Goal: Task Accomplishment & Management: Use online tool/utility

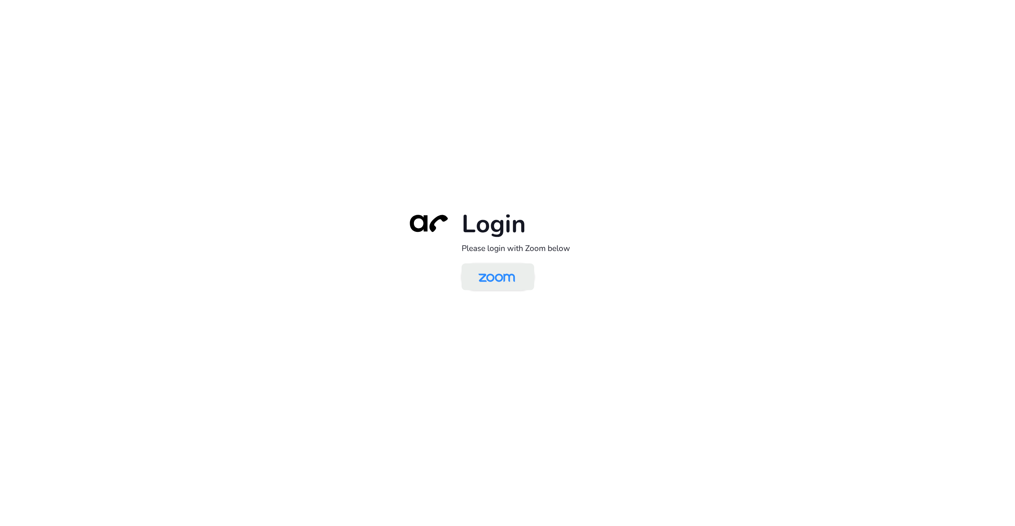
click at [503, 284] on img at bounding box center [497, 277] width 53 height 25
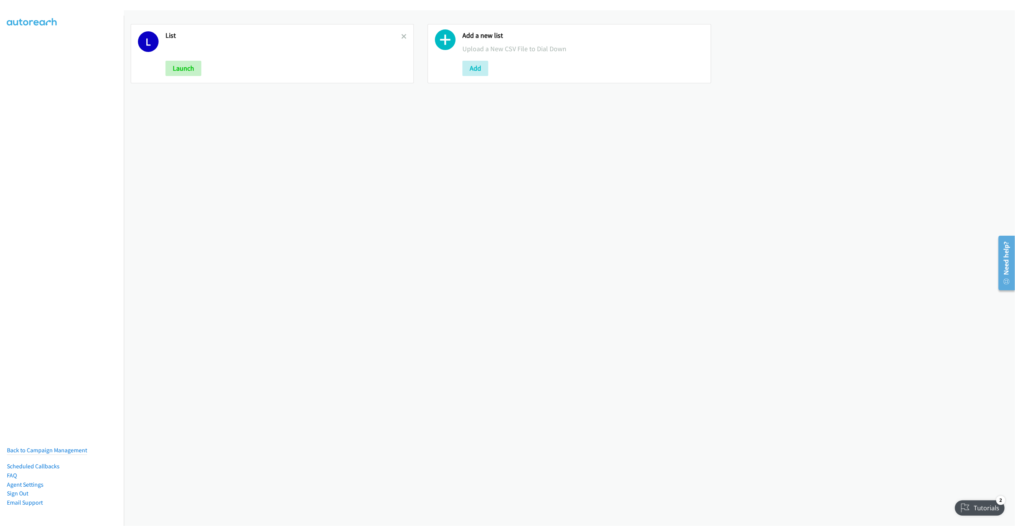
click at [405, 37] on div "L List Launch" at bounding box center [272, 53] width 283 height 59
click at [402, 35] on icon at bounding box center [403, 36] width 5 height 5
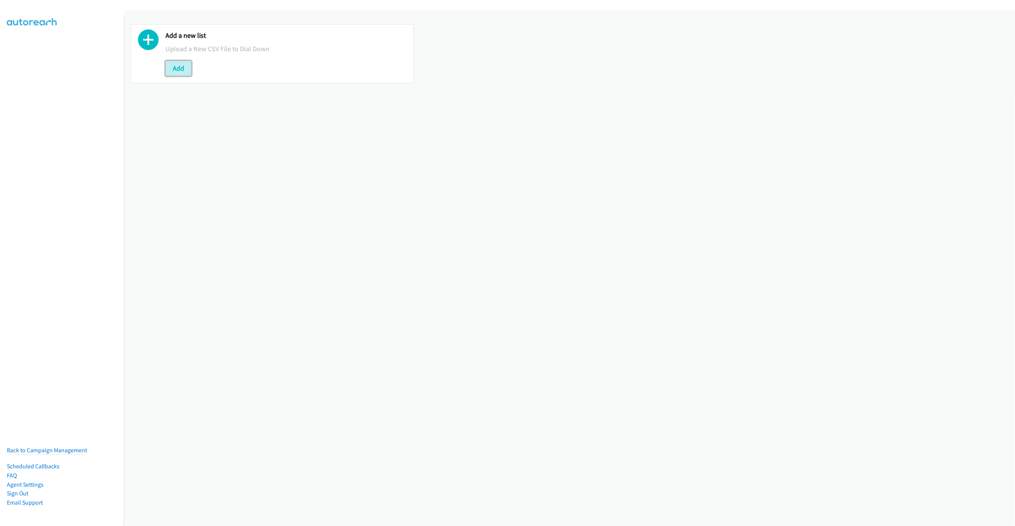
click at [186, 72] on button "Add" at bounding box center [179, 68] width 26 height 15
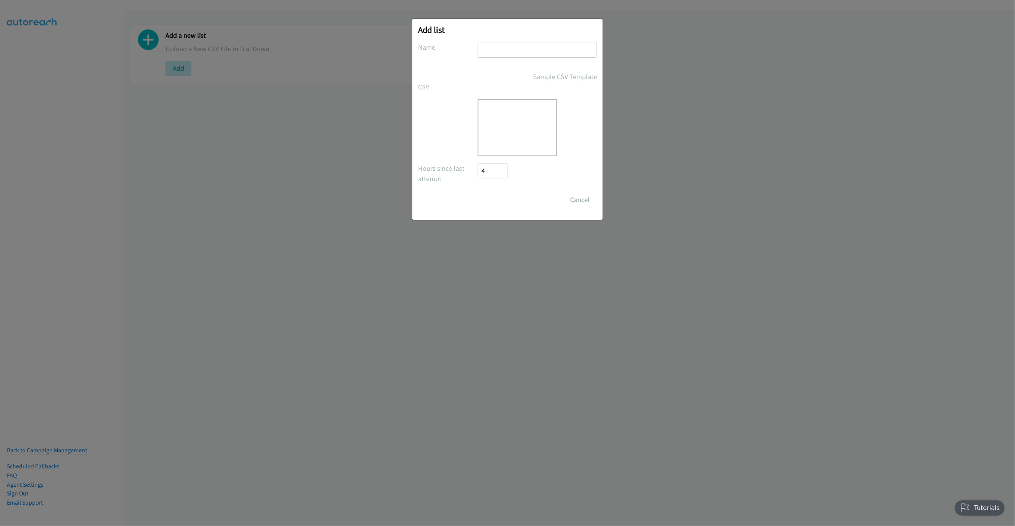
click at [545, 57] on input "text" at bounding box center [537, 50] width 119 height 16
type input "LIST"
click at [526, 135] on button "Drop a csv file here to upload" at bounding box center [517, 131] width 63 height 21
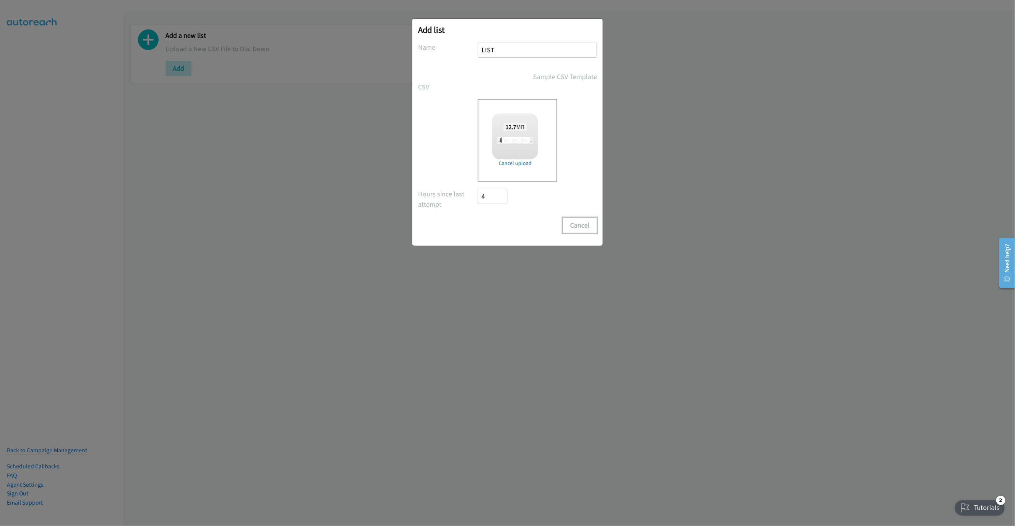
click at [579, 225] on button "Cancel" at bounding box center [580, 225] width 34 height 15
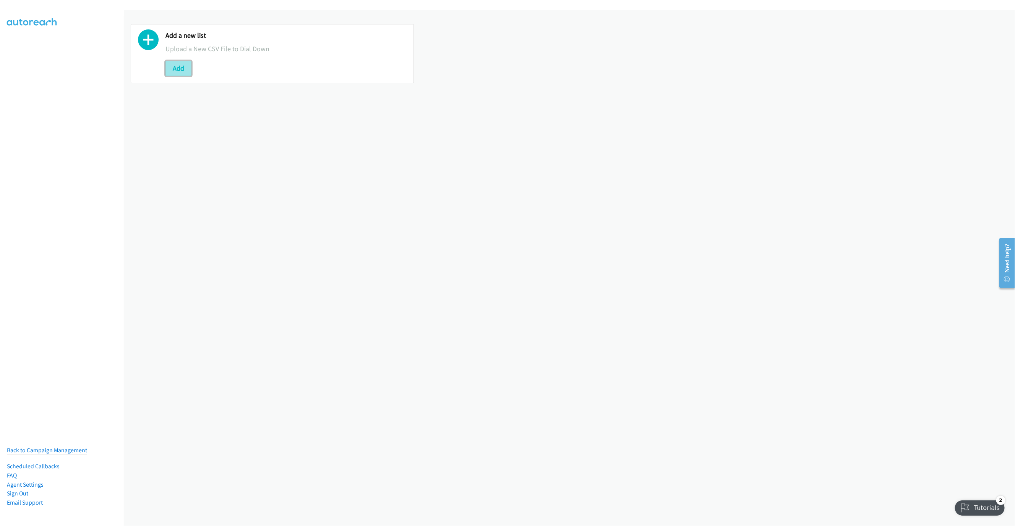
click at [175, 73] on button "Add" at bounding box center [179, 68] width 26 height 15
click at [179, 65] on button "Add" at bounding box center [179, 68] width 26 height 15
click at [182, 65] on button "Add" at bounding box center [179, 68] width 26 height 15
click at [291, 77] on div "Add a new list Upload a New CSV File to Dial Down Add" at bounding box center [272, 53] width 283 height 59
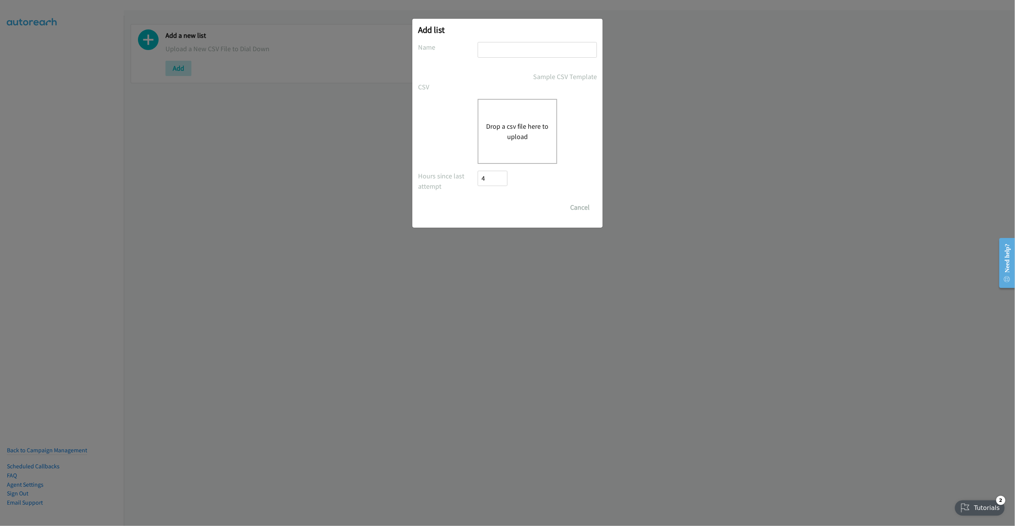
drag, startPoint x: 522, startPoint y: 50, endPoint x: 521, endPoint y: 54, distance: 4.7
click at [522, 50] on input "text" at bounding box center [537, 50] width 119 height 16
type input "NEW LIST"
click at [493, 120] on div "Drop a csv file here to upload" at bounding box center [518, 131] width 80 height 65
click at [565, 45] on input "text" at bounding box center [537, 50] width 119 height 16
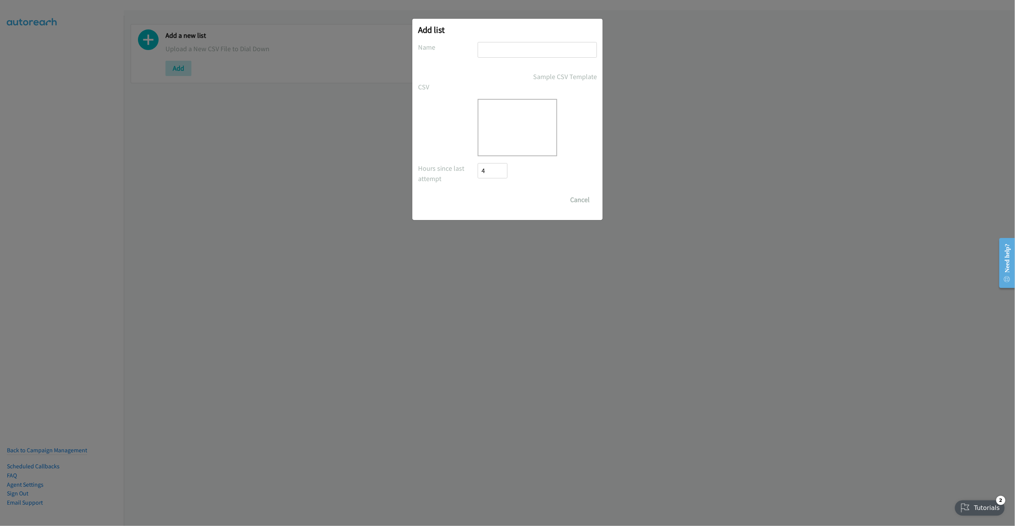
type input "LIST"
click at [528, 138] on div at bounding box center [518, 127] width 80 height 57
click at [584, 205] on button "Cancel" at bounding box center [580, 199] width 34 height 15
checkbox input "false"
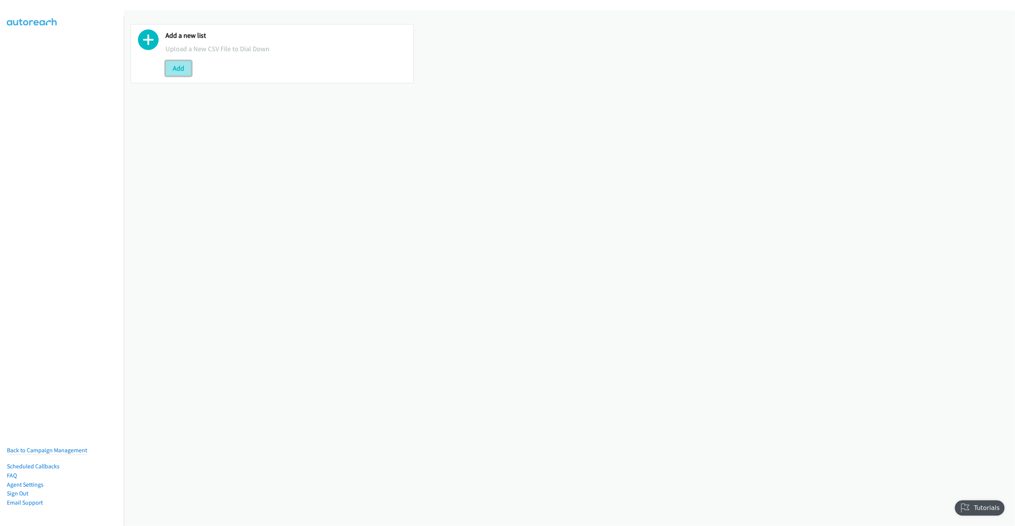
click at [180, 70] on button "Add" at bounding box center [179, 68] width 26 height 15
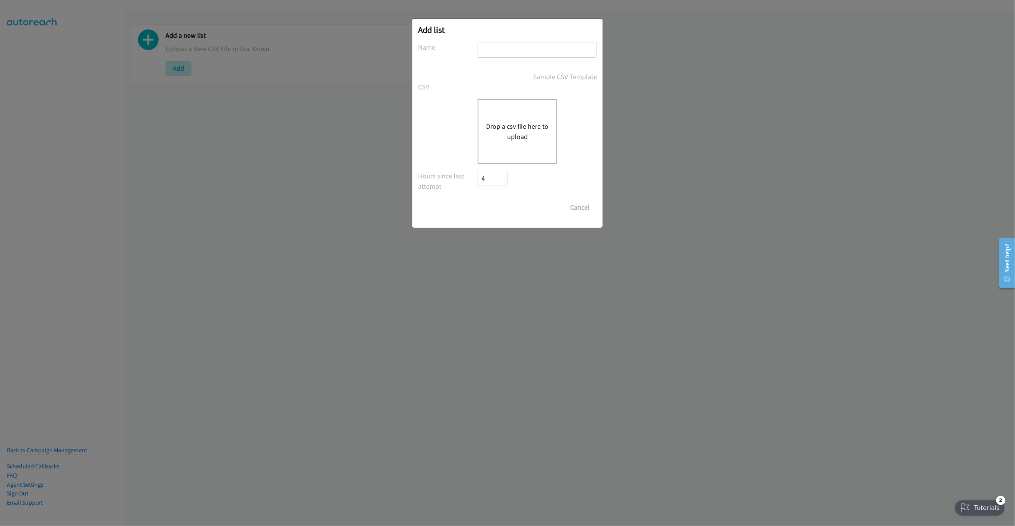
click at [508, 42] on input "text" at bounding box center [537, 50] width 119 height 16
type input "New List"
click at [522, 108] on div "Drop a csv file here to upload" at bounding box center [518, 131] width 80 height 65
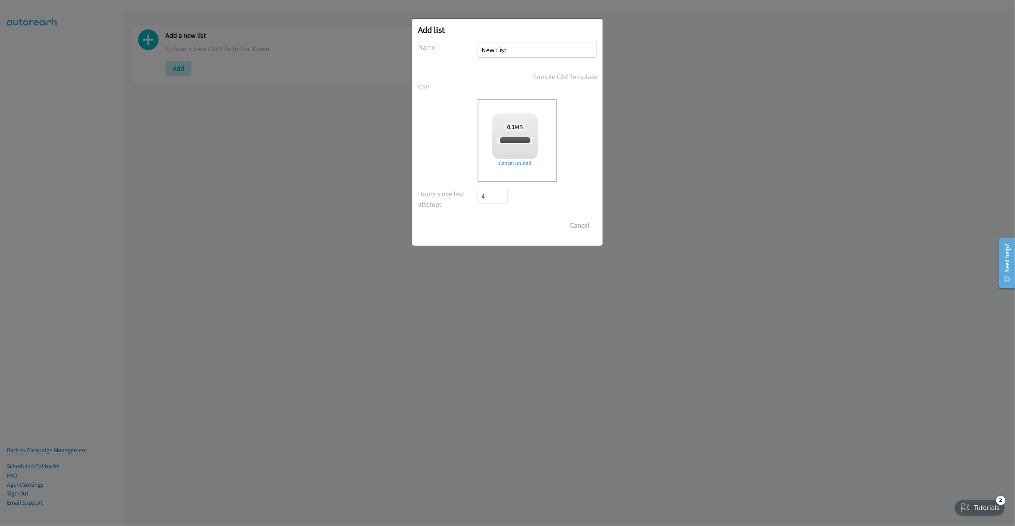
checkbox input "true"
click at [503, 227] on input "Save List" at bounding box center [498, 225] width 40 height 15
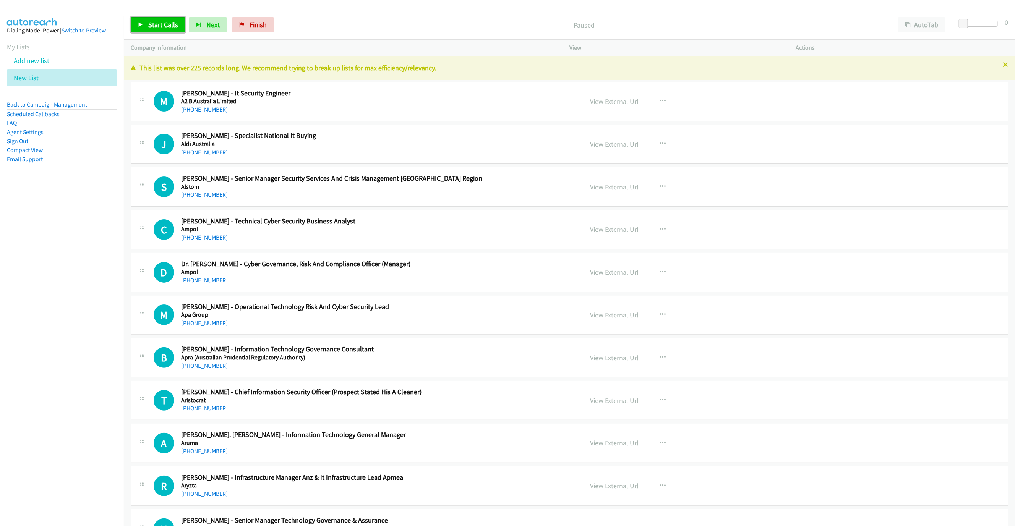
click at [157, 24] on span "Start Calls" at bounding box center [163, 24] width 30 height 9
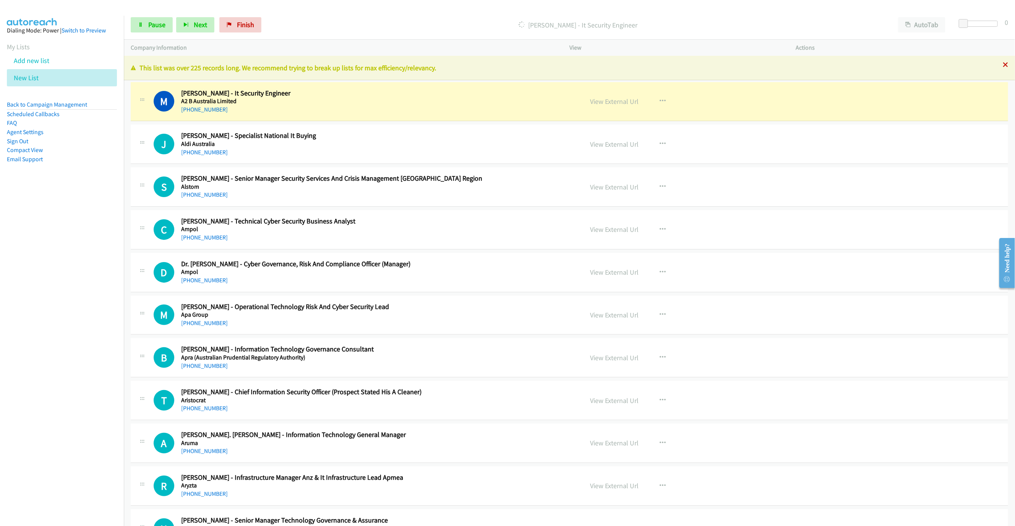
click at [1003, 66] on icon at bounding box center [1005, 65] width 5 height 5
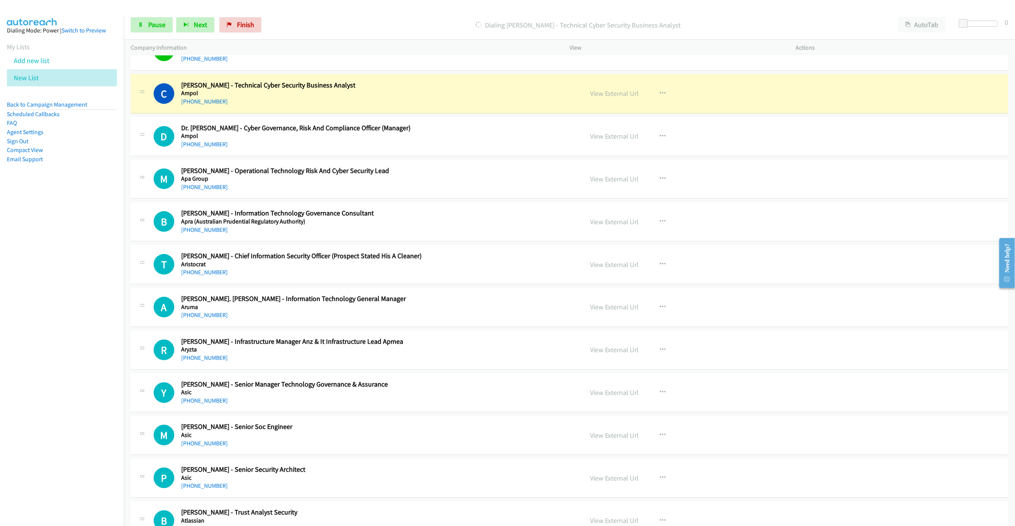
scroll to position [115, 0]
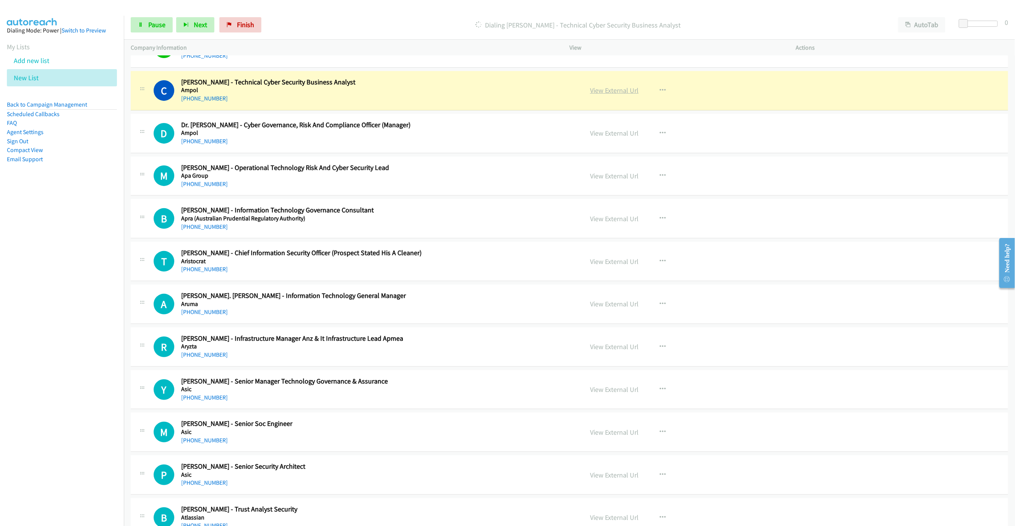
click at [612, 89] on link "View External Url" at bounding box center [614, 90] width 49 height 9
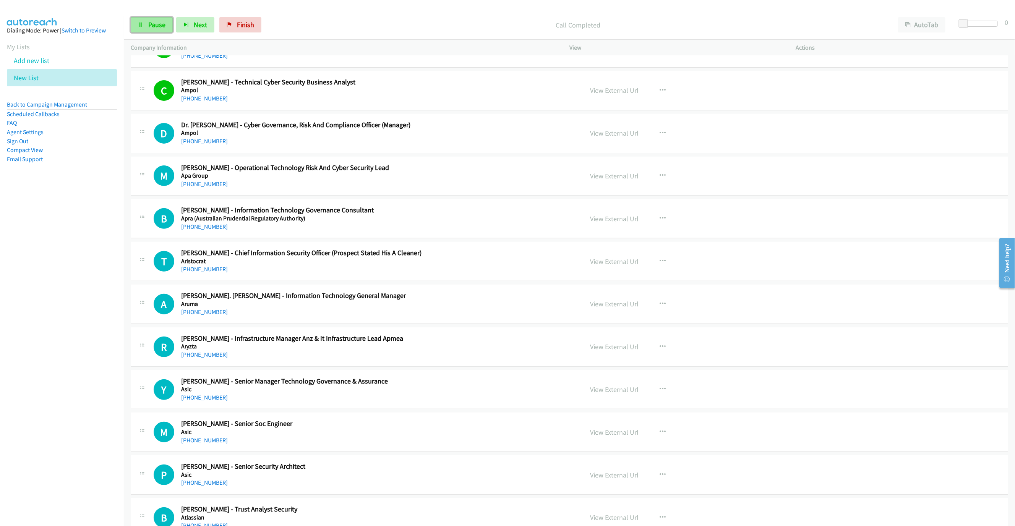
click at [154, 22] on span "Pause" at bounding box center [156, 24] width 17 height 9
click at [170, 31] on link "Start Calls" at bounding box center [158, 24] width 55 height 15
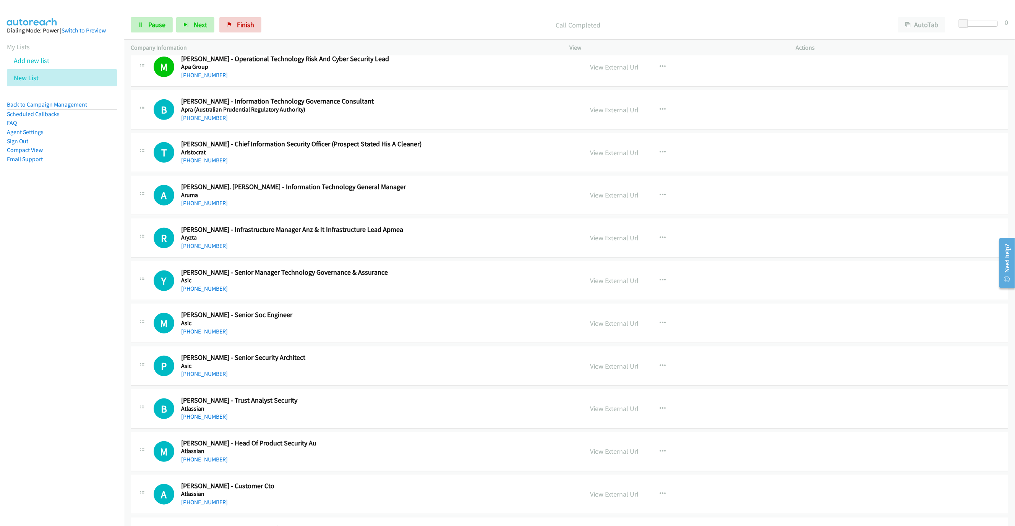
scroll to position [229, 0]
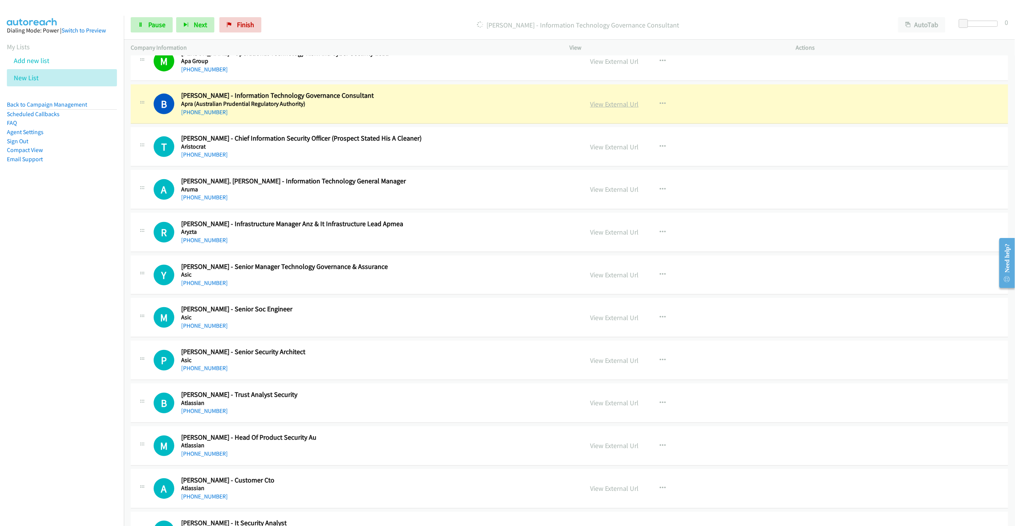
click at [610, 106] on link "View External Url" at bounding box center [614, 104] width 49 height 9
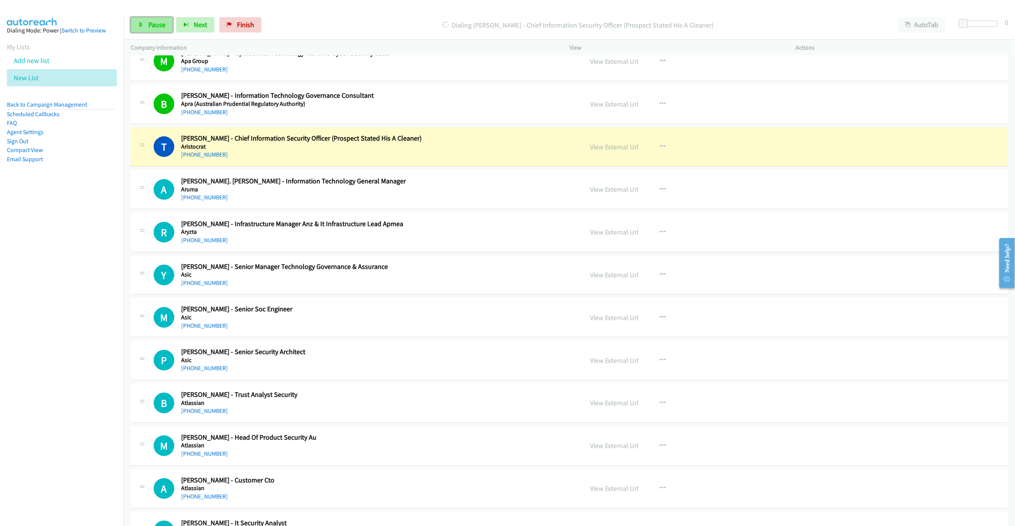
click at [148, 22] on span "Pause" at bounding box center [156, 24] width 17 height 9
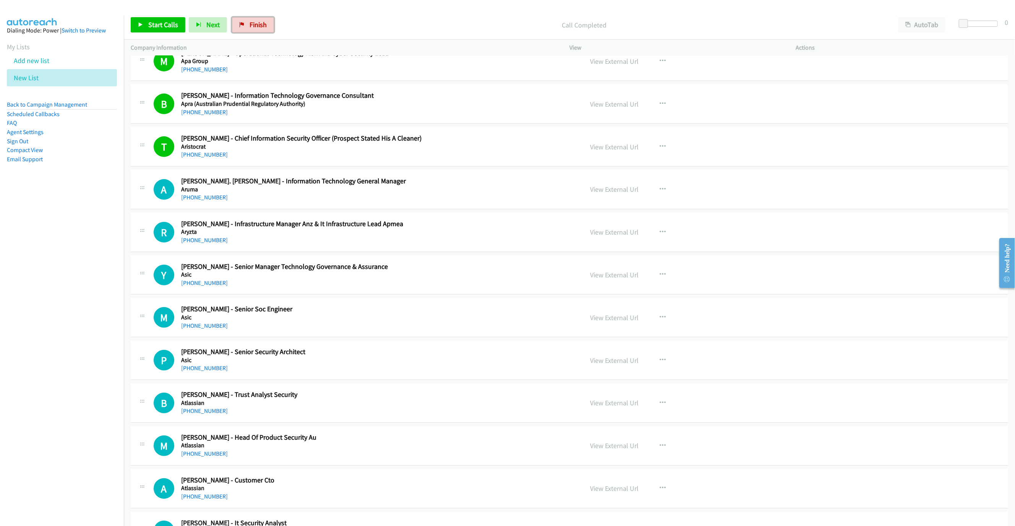
drag, startPoint x: 243, startPoint y: 18, endPoint x: 568, endPoint y: 38, distance: 324.8
click at [243, 18] on link "Finish" at bounding box center [253, 24] width 42 height 15
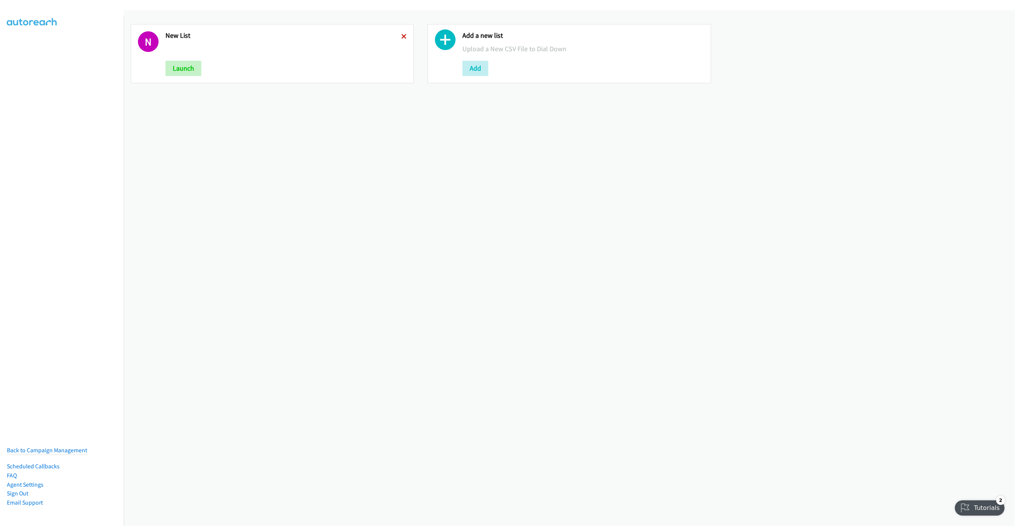
click at [401, 34] on icon at bounding box center [403, 36] width 5 height 5
click at [174, 75] on button "Add" at bounding box center [179, 68] width 26 height 15
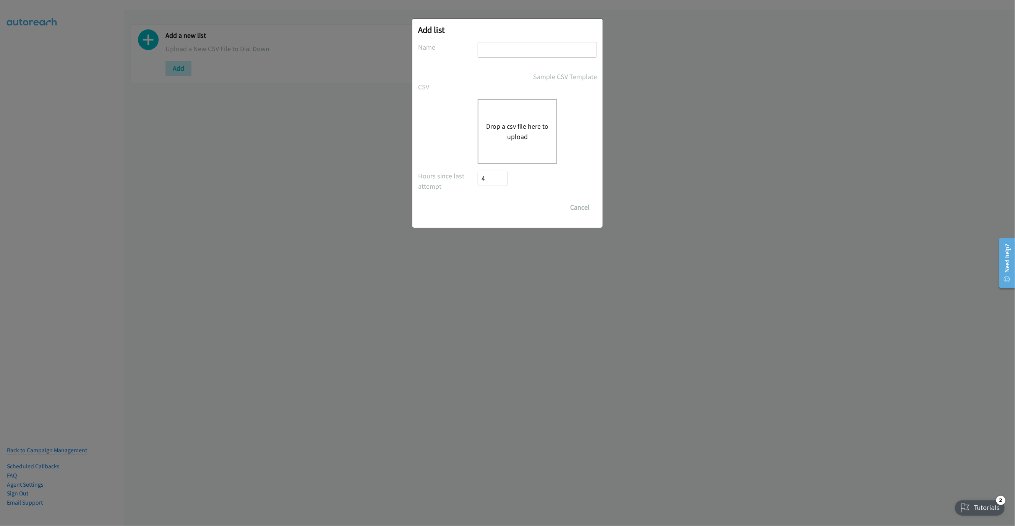
click at [528, 48] on input "text" at bounding box center [537, 50] width 119 height 16
type input "LIST"
click at [527, 127] on button "Drop a csv file here to upload" at bounding box center [517, 131] width 63 height 21
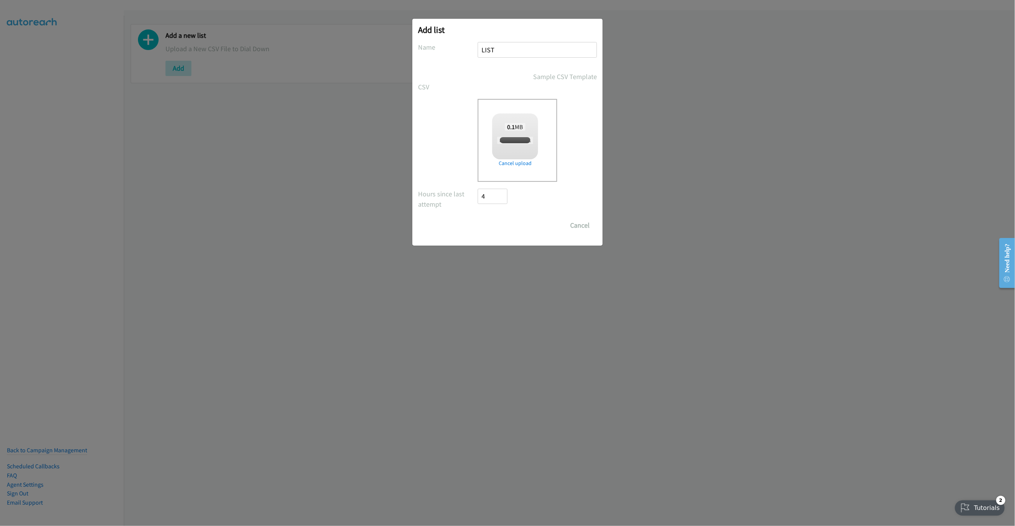
checkbox input "true"
click at [495, 226] on input "Save List" at bounding box center [498, 225] width 40 height 15
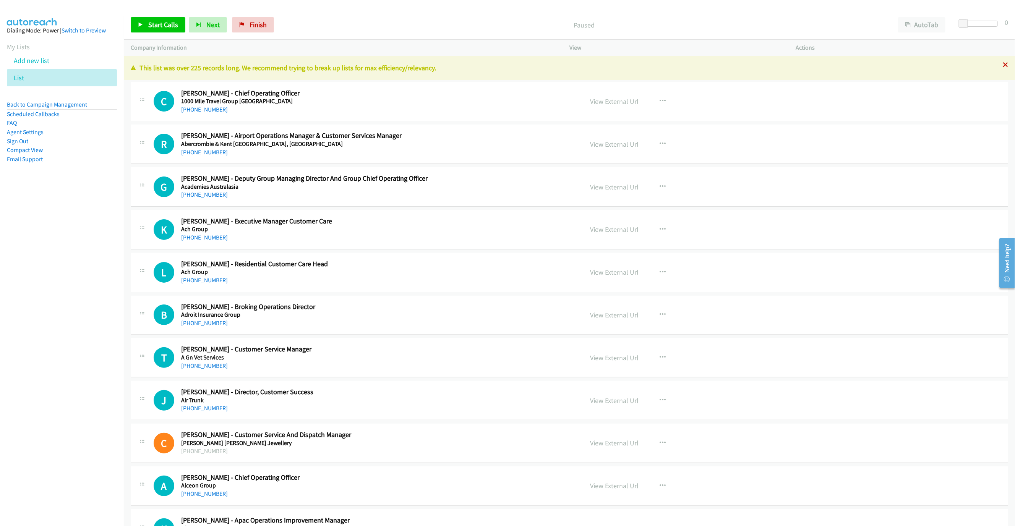
click at [1003, 63] on icon at bounding box center [1005, 65] width 5 height 5
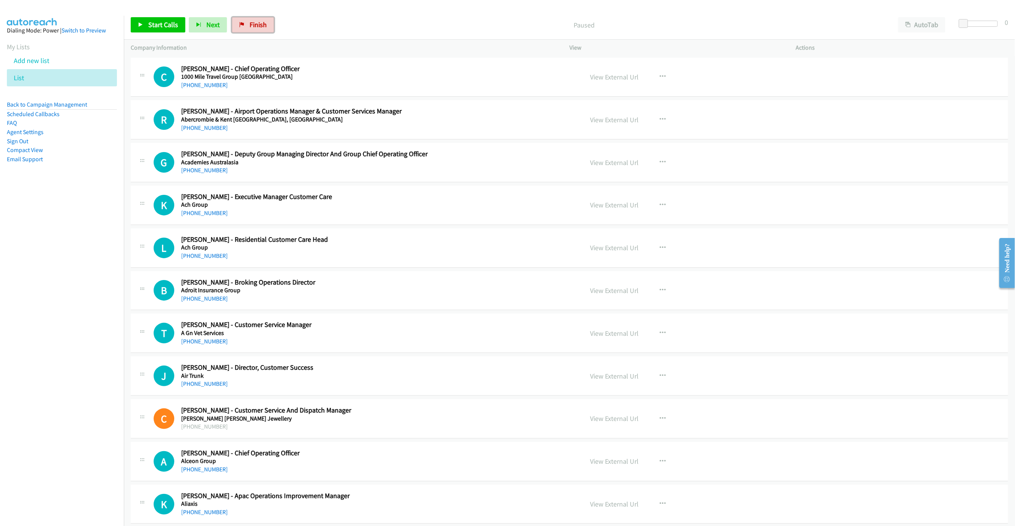
drag, startPoint x: 266, startPoint y: 23, endPoint x: 555, endPoint y: 41, distance: 290.0
click at [266, 23] on link "Finish" at bounding box center [253, 24] width 42 height 15
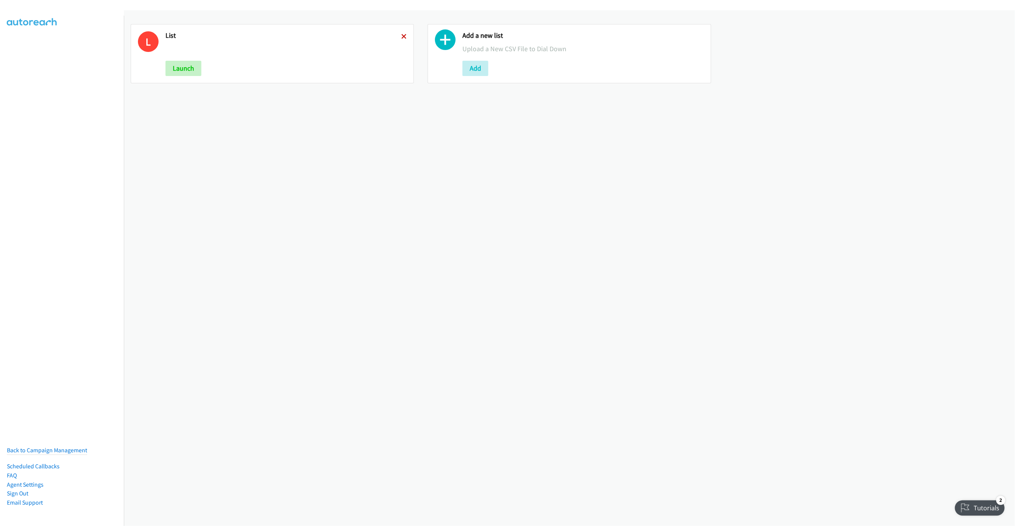
click at [401, 34] on icon at bounding box center [403, 36] width 5 height 5
click at [167, 70] on button "Add" at bounding box center [179, 68] width 26 height 15
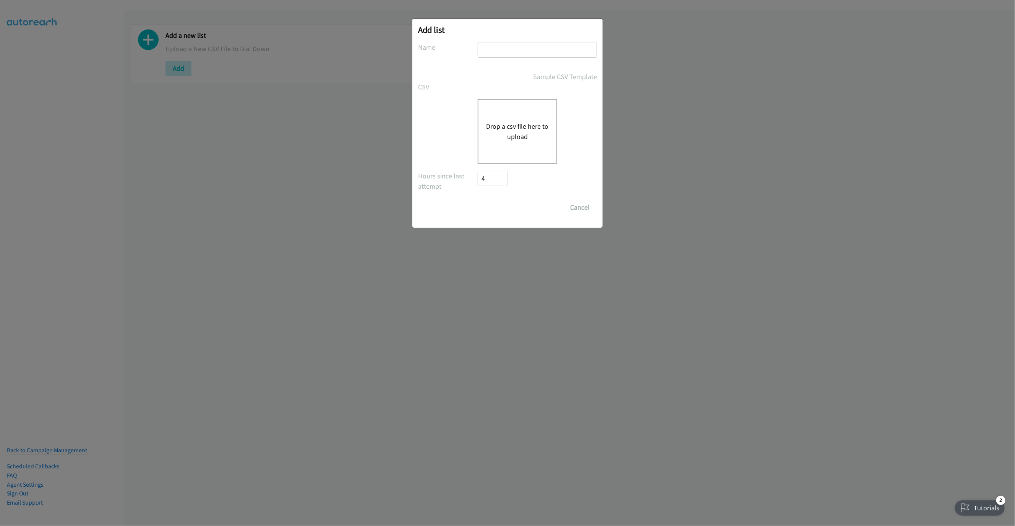
click at [508, 52] on input "text" at bounding box center [537, 50] width 119 height 16
type input "LIST"
click at [514, 113] on div "Drop a csv file here to upload" at bounding box center [518, 131] width 80 height 65
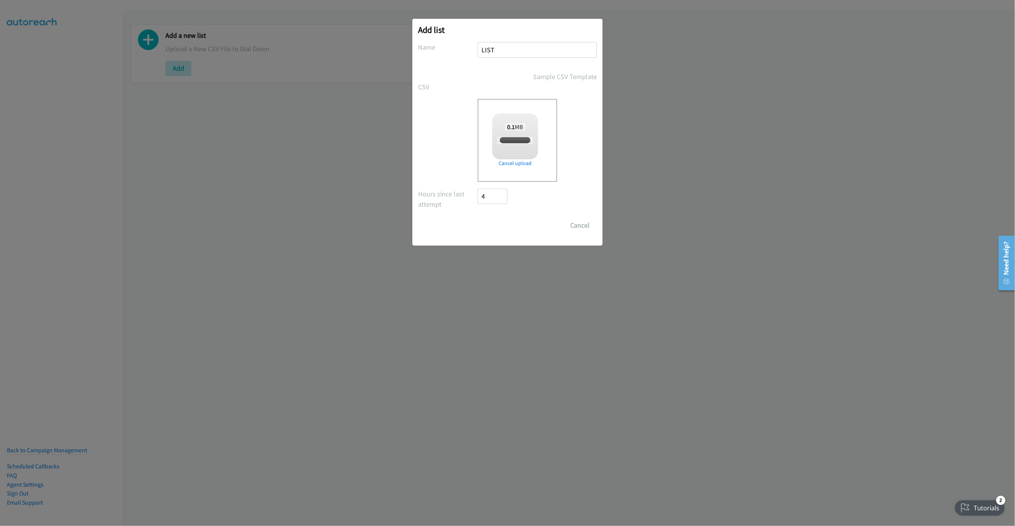
checkbox input "true"
click at [495, 218] on input "Save List" at bounding box center [498, 225] width 40 height 15
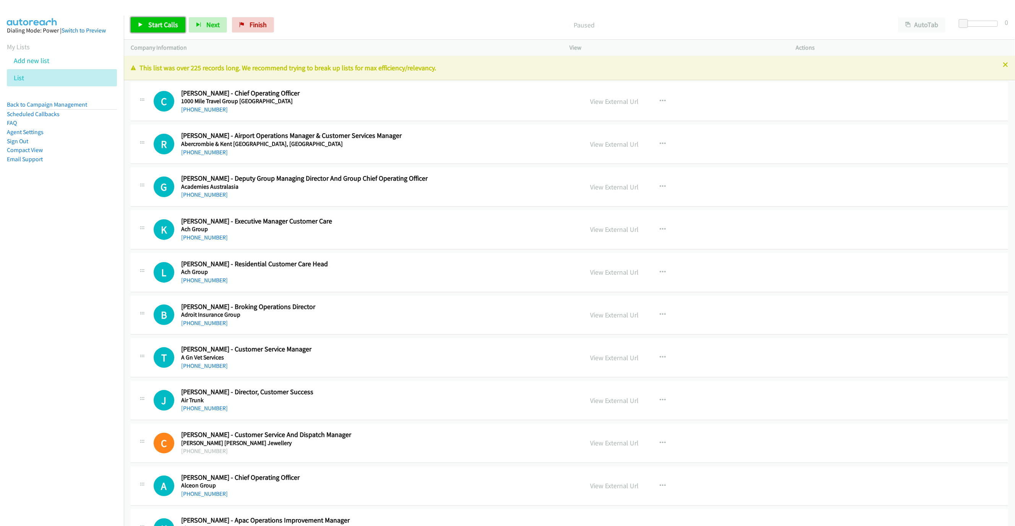
click at [167, 24] on span "Start Calls" at bounding box center [163, 24] width 30 height 9
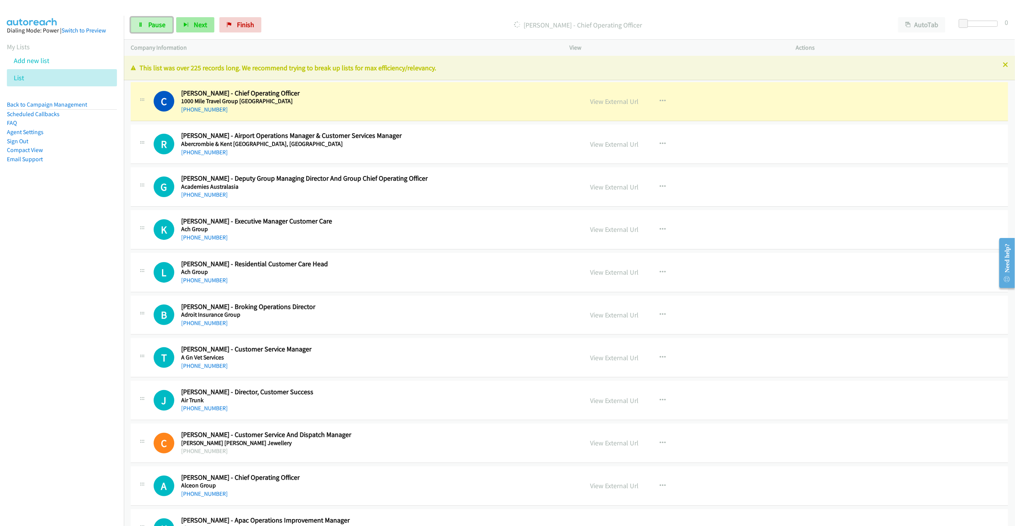
drag, startPoint x: 149, startPoint y: 31, endPoint x: 182, endPoint y: 18, distance: 34.9
click at [149, 31] on link "Pause" at bounding box center [152, 24] width 42 height 15
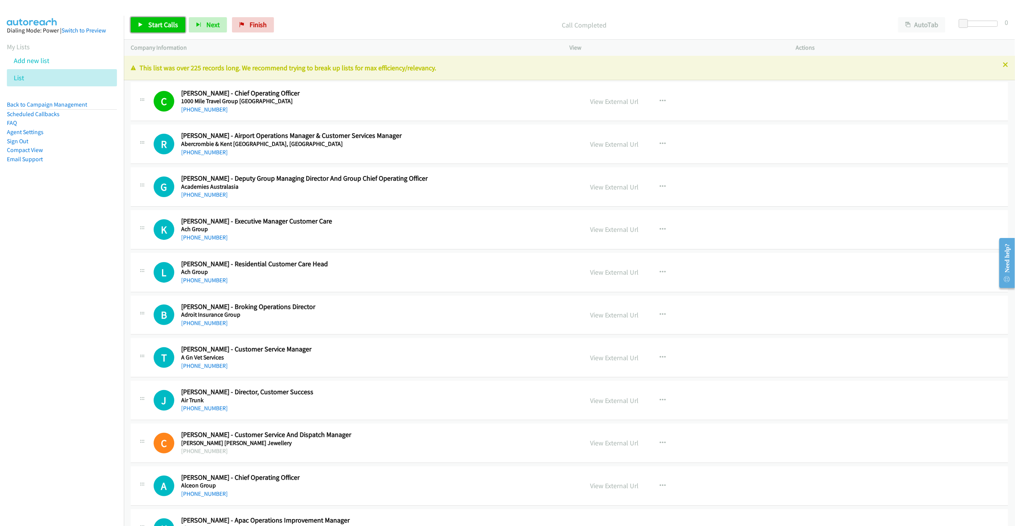
click at [144, 17] on link "Start Calls" at bounding box center [158, 24] width 55 height 15
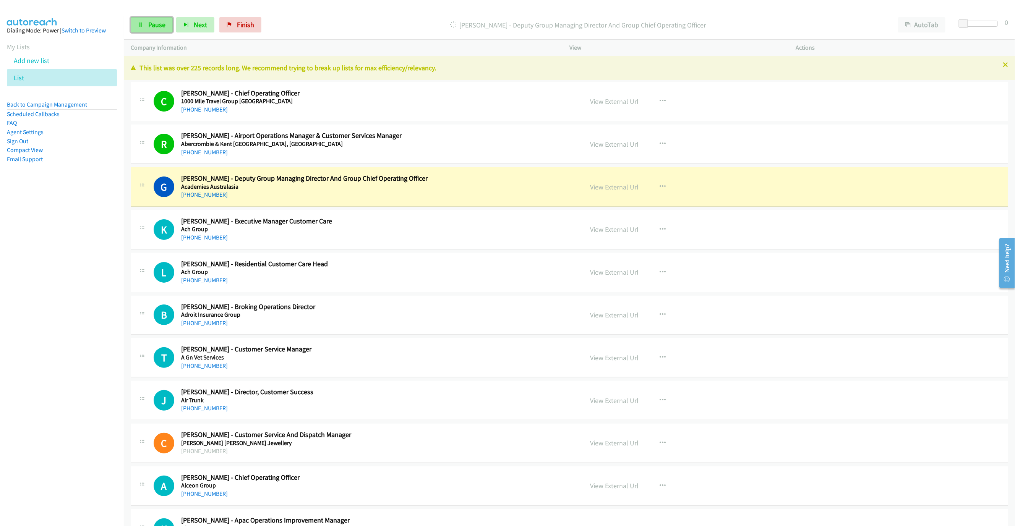
click at [157, 26] on span "Pause" at bounding box center [156, 24] width 17 height 9
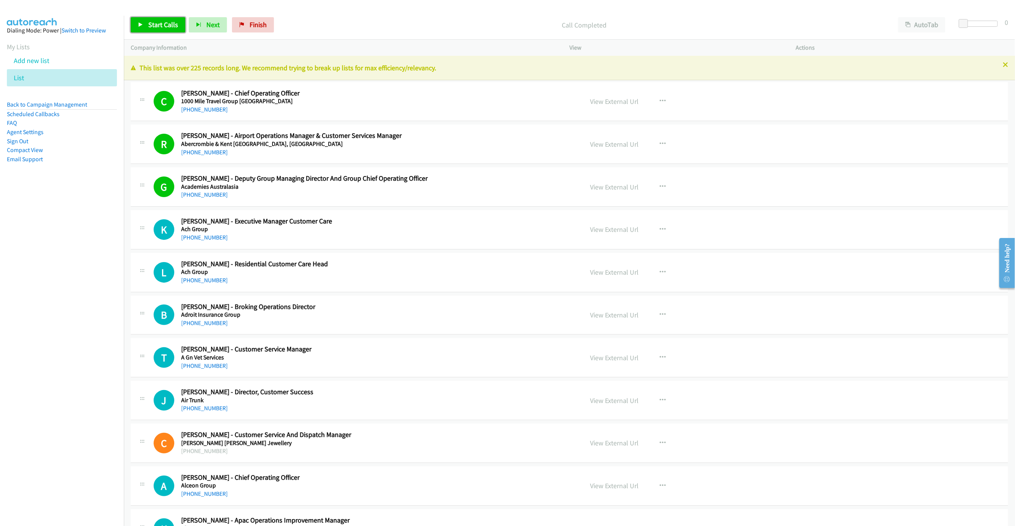
click at [161, 25] on span "Start Calls" at bounding box center [163, 24] width 30 height 9
click at [143, 21] on link "Pause" at bounding box center [152, 24] width 42 height 15
click at [157, 26] on span "Start Calls" at bounding box center [163, 24] width 30 height 9
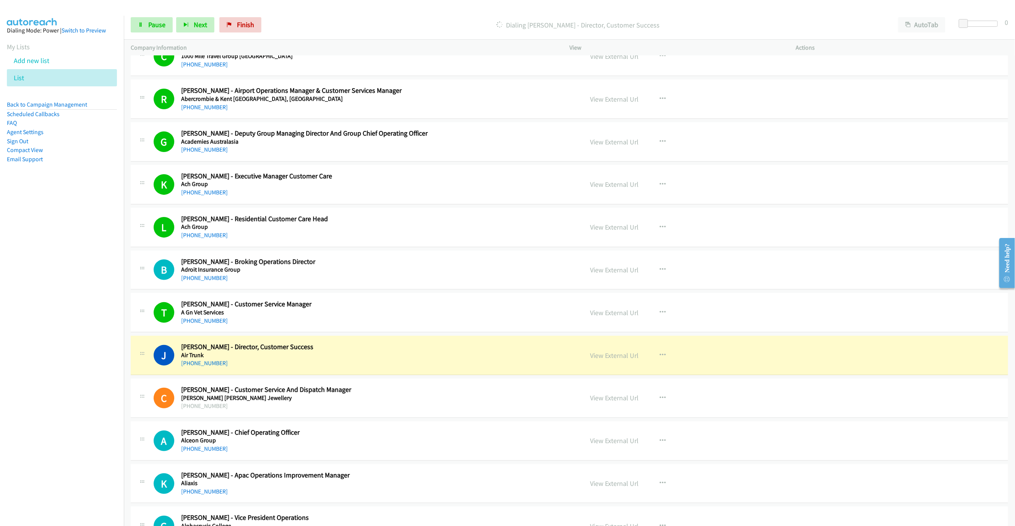
scroll to position [287, 0]
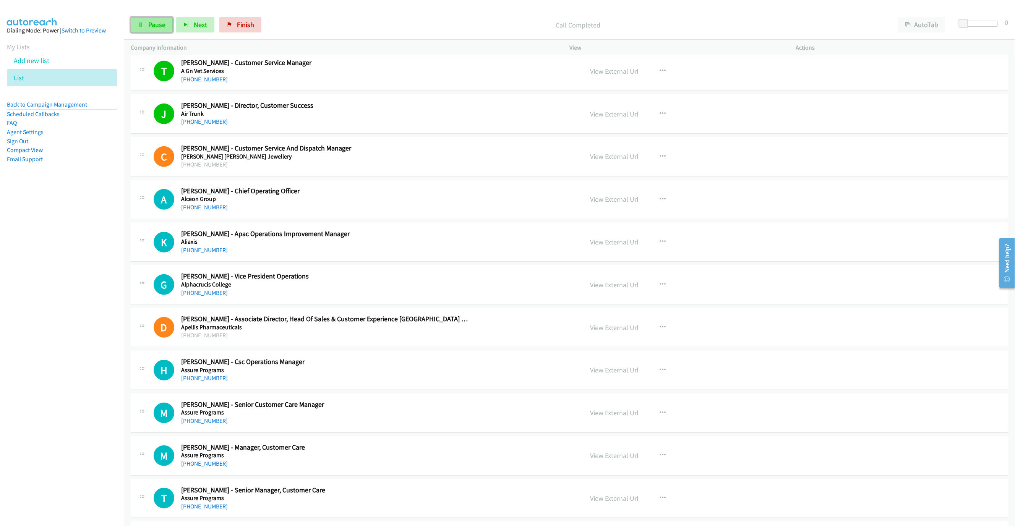
click at [157, 26] on span "Pause" at bounding box center [156, 24] width 17 height 9
click at [140, 31] on link "Start Calls" at bounding box center [158, 24] width 55 height 15
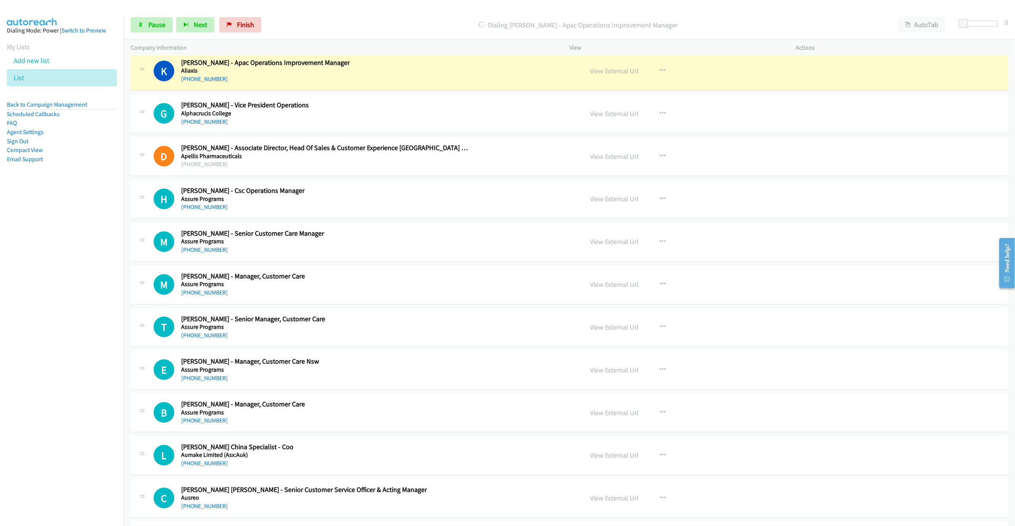
scroll to position [459, 0]
click at [155, 22] on span "Pause" at bounding box center [156, 24] width 17 height 9
click at [611, 72] on link "View External Url" at bounding box center [614, 70] width 49 height 9
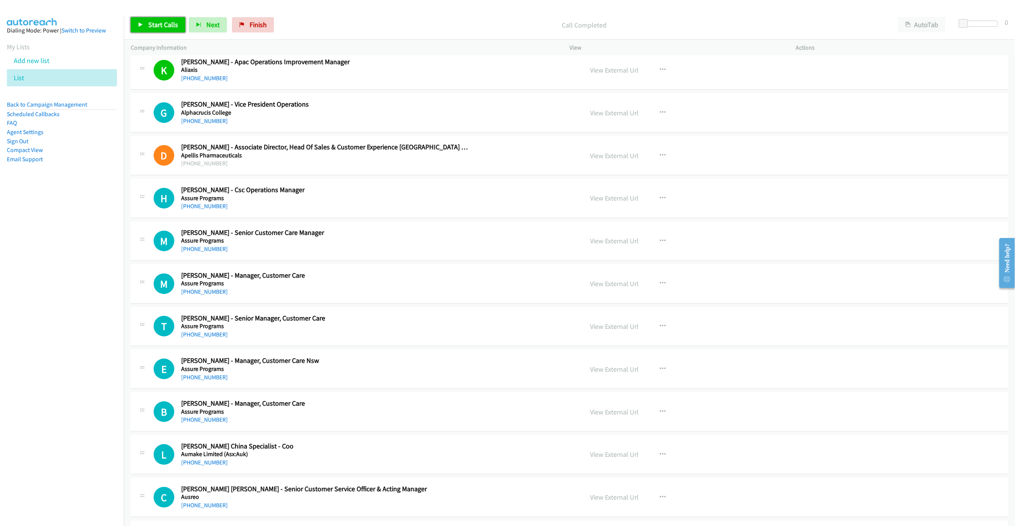
click at [169, 24] on span "Start Calls" at bounding box center [163, 24] width 30 height 9
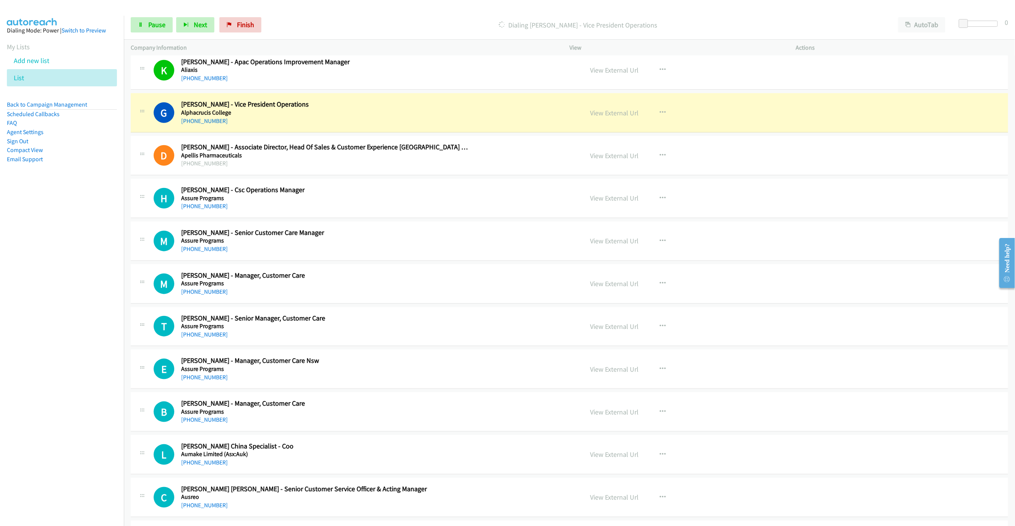
scroll to position [482, 0]
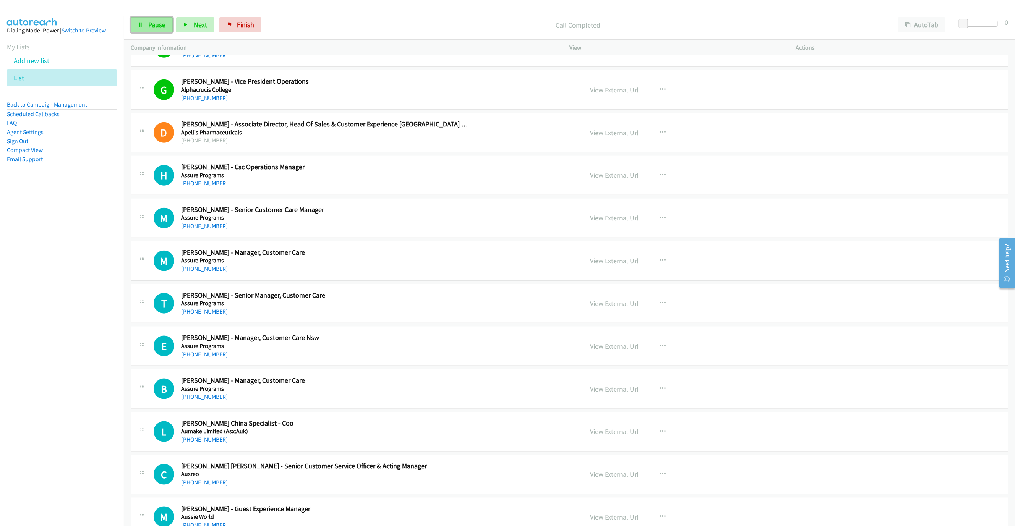
click at [159, 31] on link "Pause" at bounding box center [152, 24] width 42 height 15
click at [141, 22] on link "Start Calls" at bounding box center [158, 24] width 55 height 15
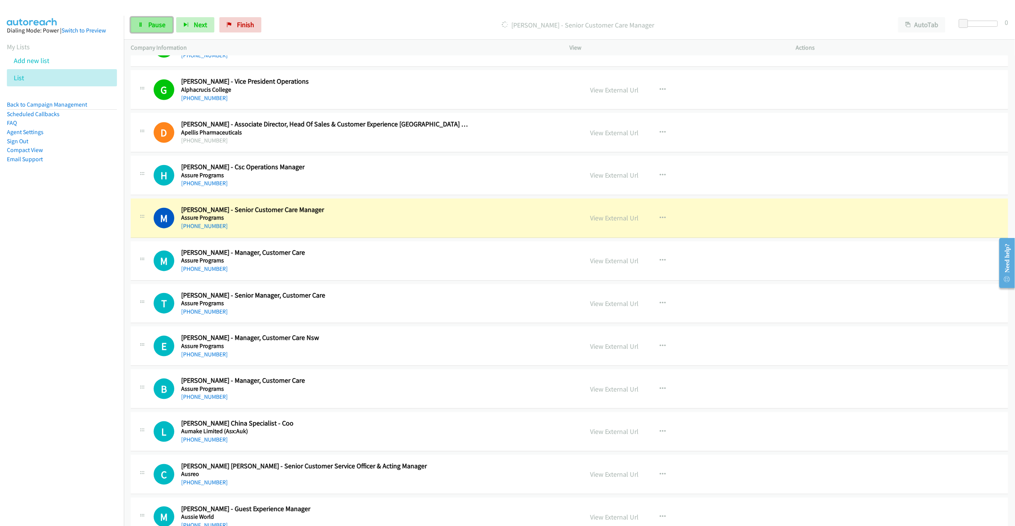
click at [151, 28] on span "Pause" at bounding box center [156, 24] width 17 height 9
click at [622, 218] on link "View External Url" at bounding box center [614, 218] width 49 height 9
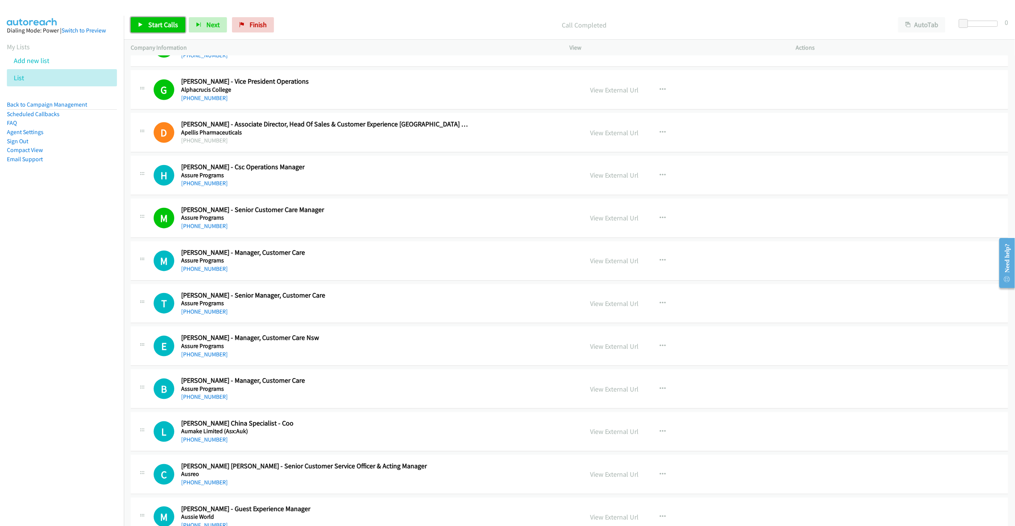
click at [157, 27] on span "Start Calls" at bounding box center [163, 24] width 30 height 9
click at [143, 23] on icon at bounding box center [140, 25] width 5 height 5
click at [169, 19] on link "Start Calls" at bounding box center [158, 24] width 55 height 15
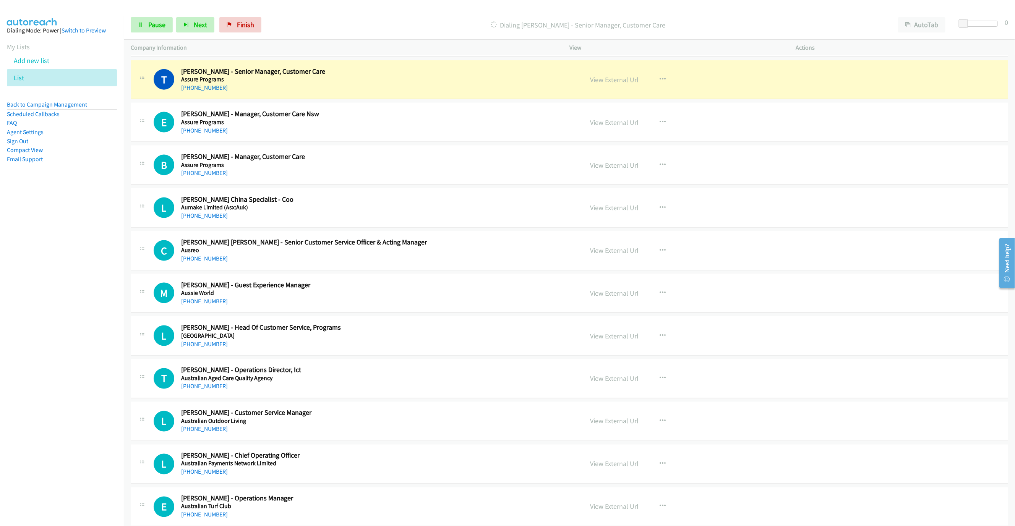
scroll to position [711, 0]
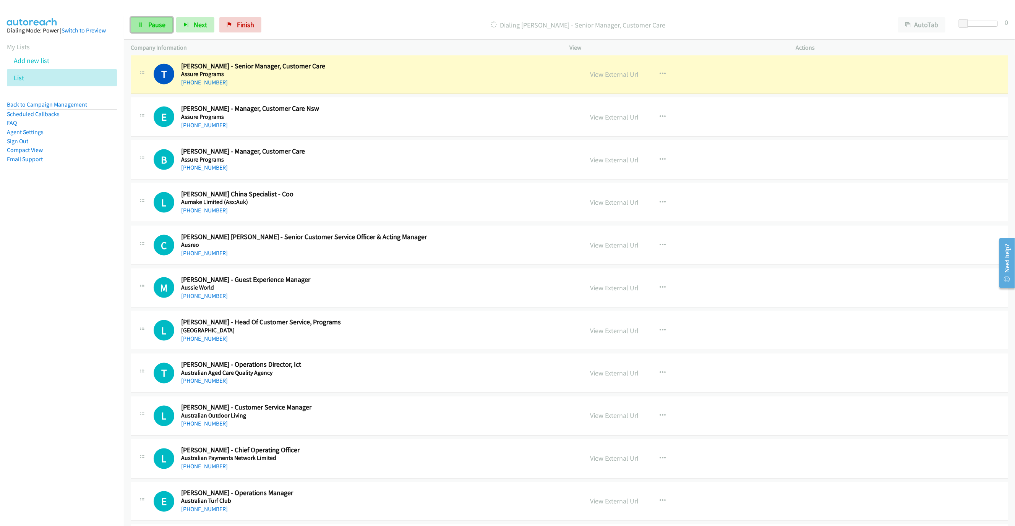
click at [153, 21] on span "Pause" at bounding box center [156, 24] width 17 height 9
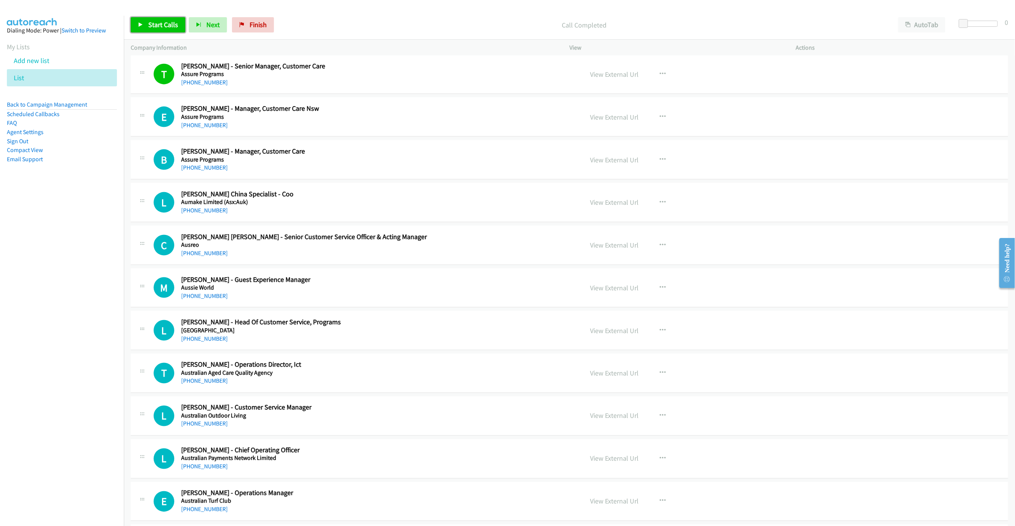
drag, startPoint x: 145, startPoint y: 17, endPoint x: 162, endPoint y: 16, distance: 16.9
click at [145, 17] on link "Start Calls" at bounding box center [158, 24] width 55 height 15
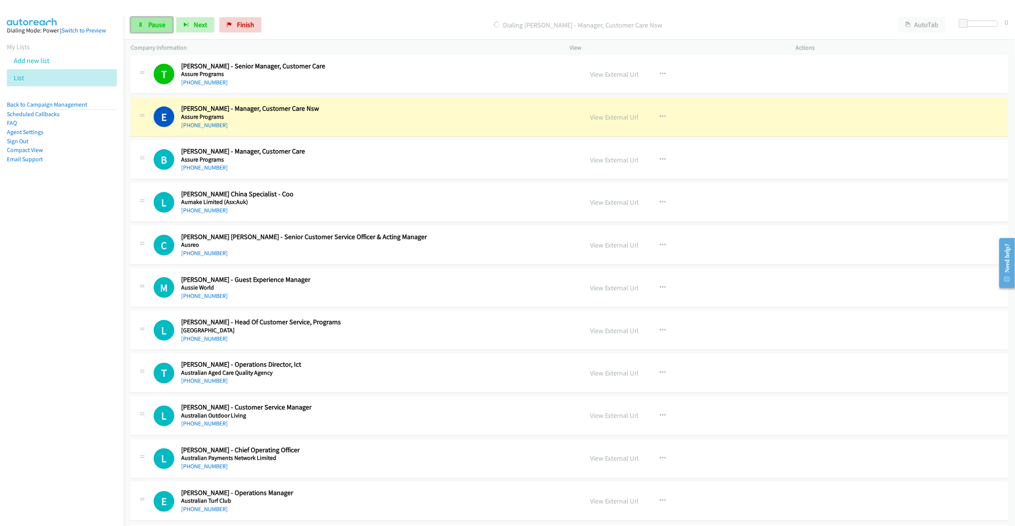
click at [149, 24] on span "Pause" at bounding box center [156, 24] width 17 height 9
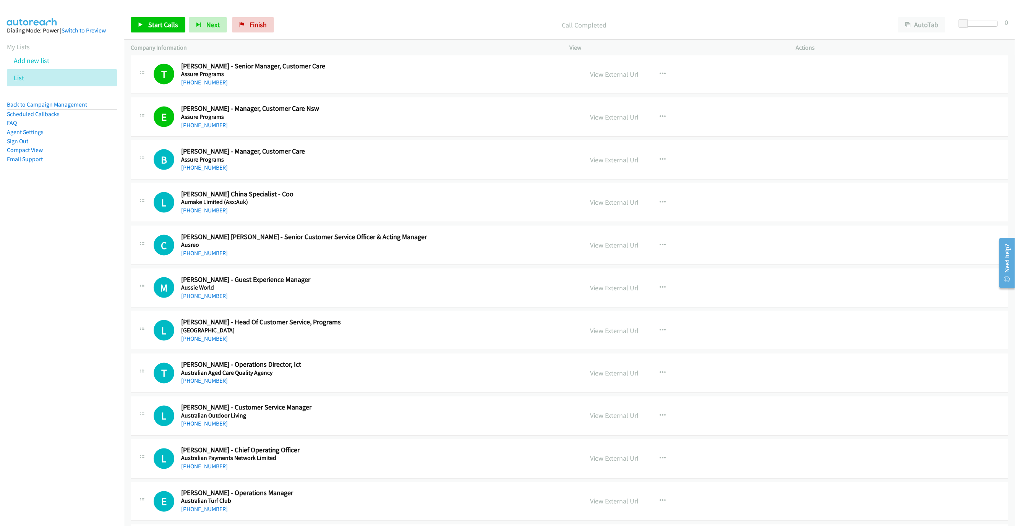
drag, startPoint x: 214, startPoint y: 170, endPoint x: 455, endPoint y: 249, distance: 253.6
click at [214, 170] on link "[PHONE_NUMBER]" at bounding box center [204, 167] width 47 height 7
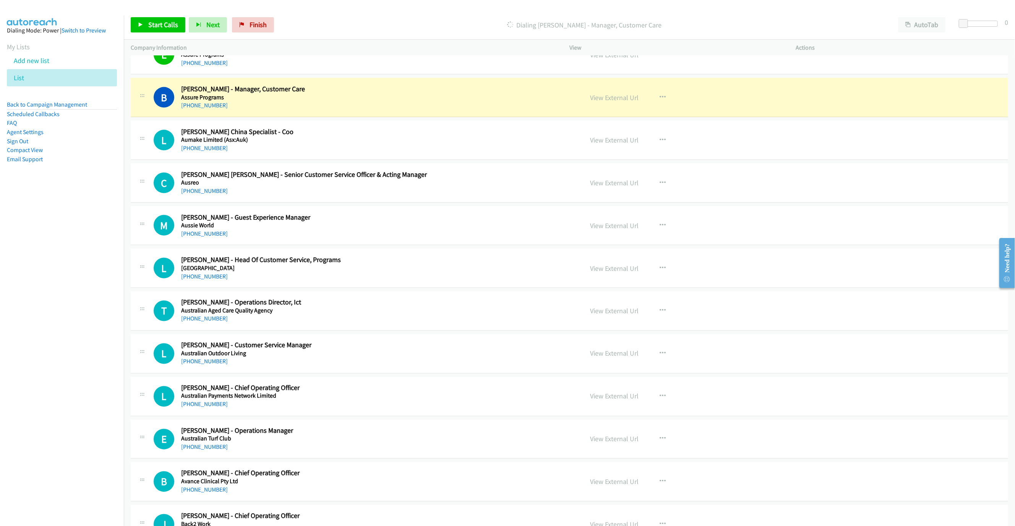
scroll to position [768, 0]
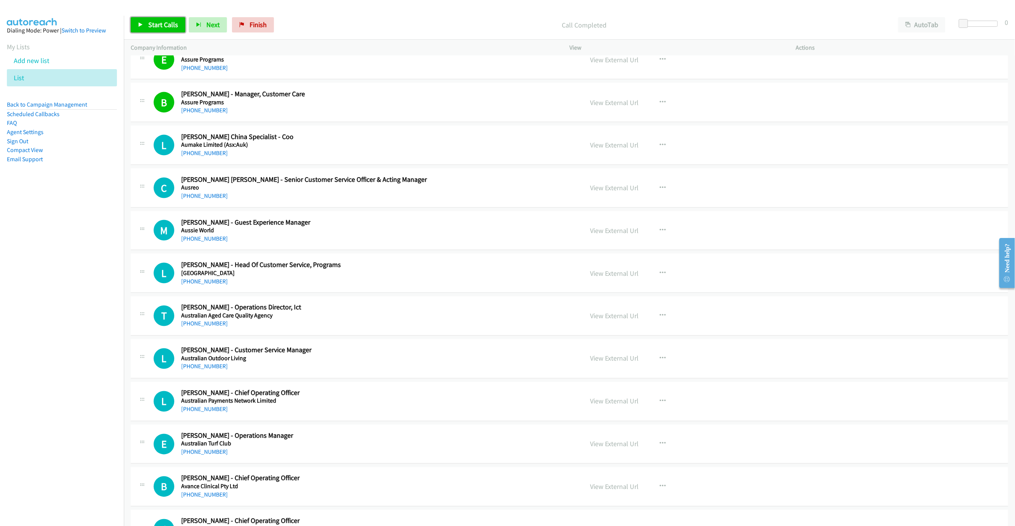
drag, startPoint x: 149, startPoint y: 21, endPoint x: 206, endPoint y: 0, distance: 60.4
click at [149, 21] on span "Start Calls" at bounding box center [163, 24] width 30 height 9
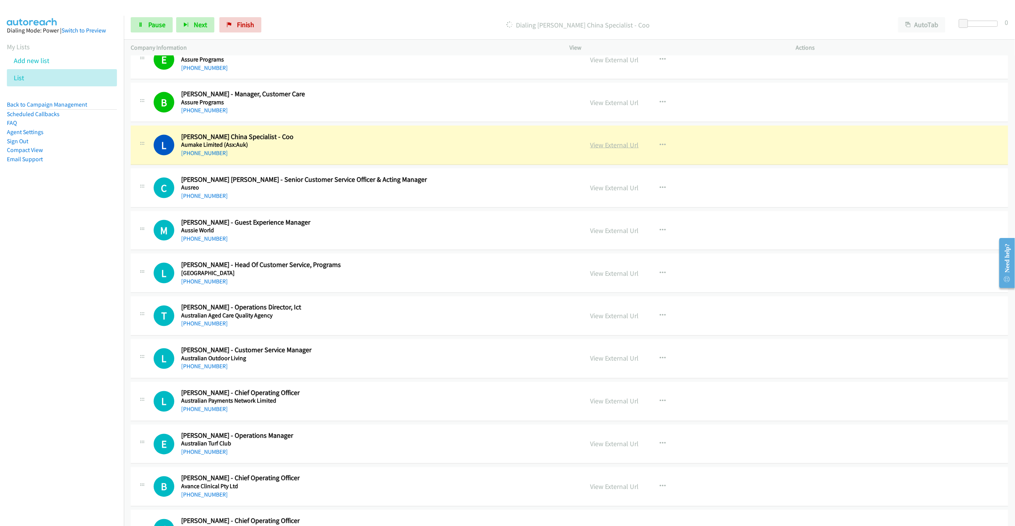
click at [616, 149] on link "View External Url" at bounding box center [614, 145] width 49 height 9
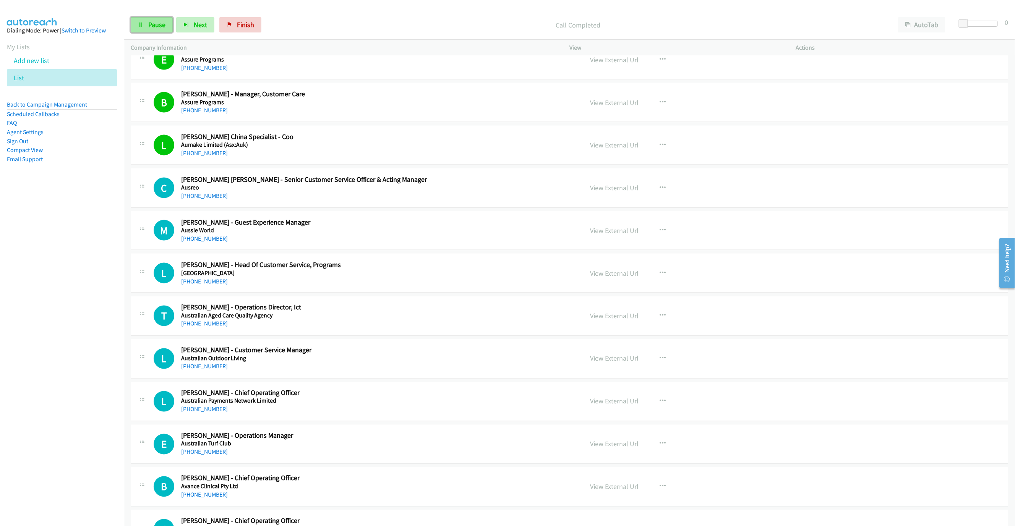
click at [152, 24] on span "Pause" at bounding box center [156, 24] width 17 height 9
click at [162, 24] on span "Start Calls" at bounding box center [163, 24] width 30 height 9
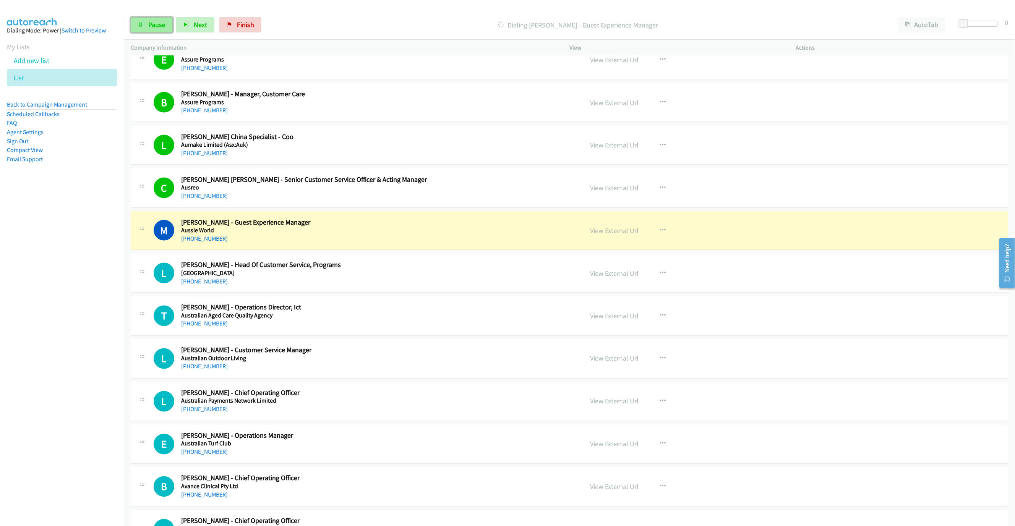
click at [152, 28] on span "Pause" at bounding box center [156, 24] width 17 height 9
click at [546, 225] on div "M Callback Scheduled [PERSON_NAME] - Guest Experience Manager Aussie World [GEO…" at bounding box center [365, 230] width 423 height 25
click at [624, 235] on link "View External Url" at bounding box center [614, 230] width 49 height 9
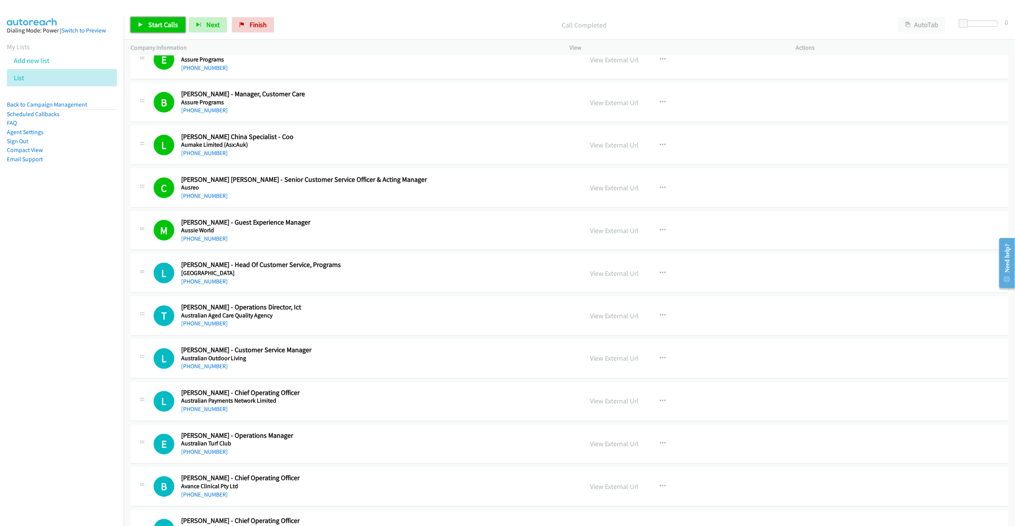
click at [157, 29] on link "Start Calls" at bounding box center [158, 24] width 55 height 15
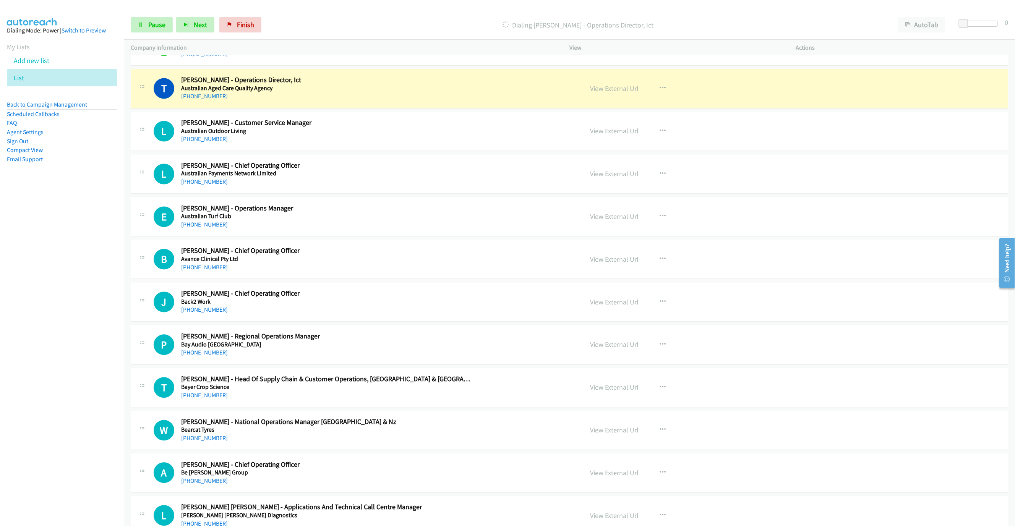
scroll to position [998, 0]
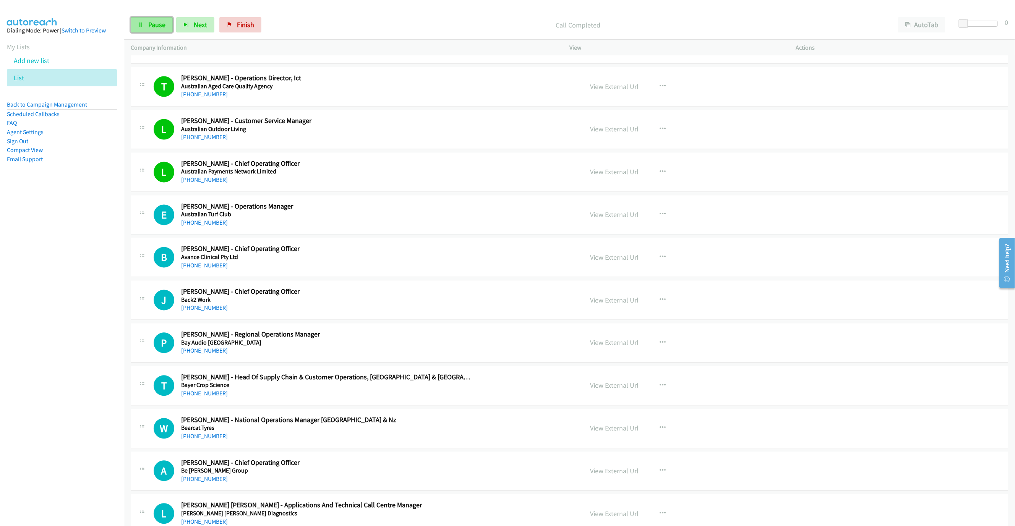
click at [157, 19] on link "Pause" at bounding box center [152, 24] width 42 height 15
drag, startPoint x: 156, startPoint y: 20, endPoint x: 214, endPoint y: 50, distance: 65.0
click at [156, 20] on link "Start Calls" at bounding box center [158, 24] width 55 height 15
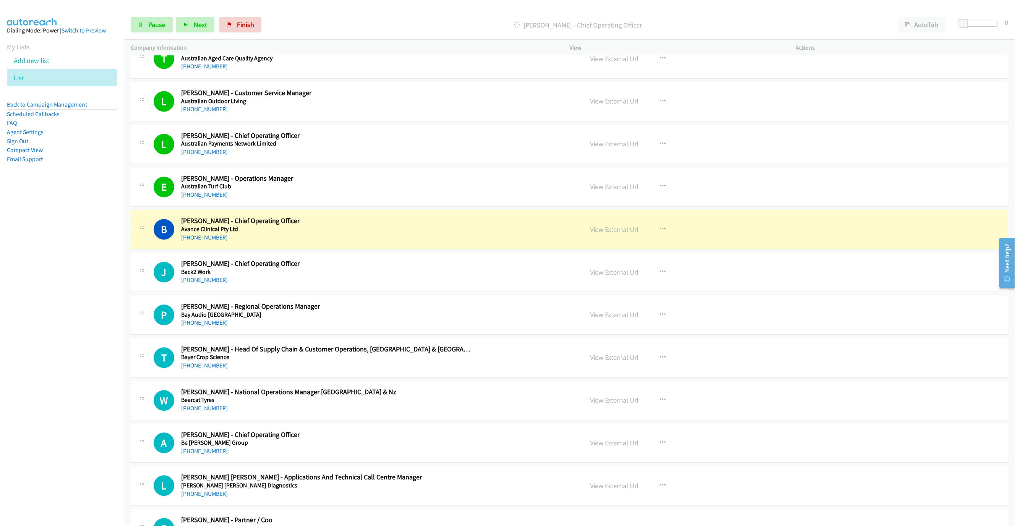
scroll to position [1170, 0]
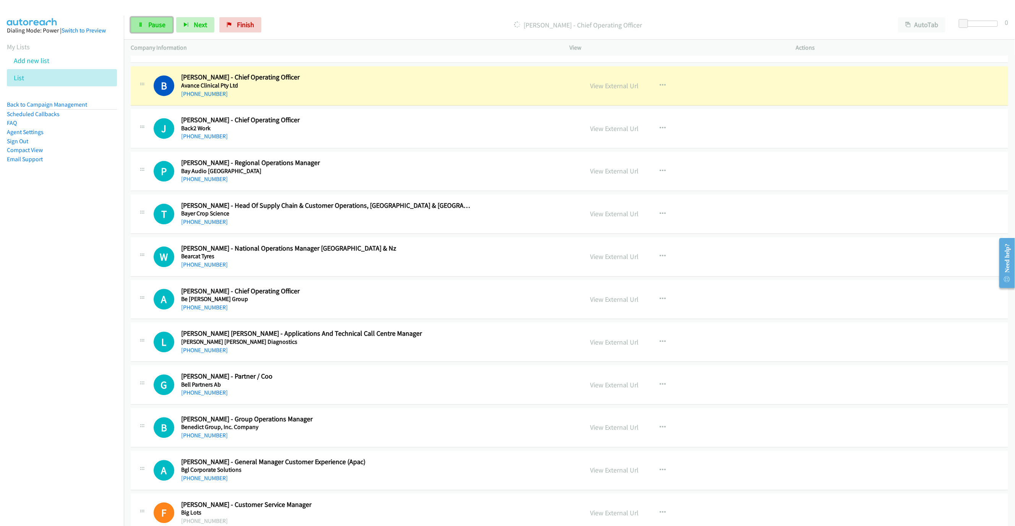
click at [133, 21] on link "Pause" at bounding box center [152, 24] width 42 height 15
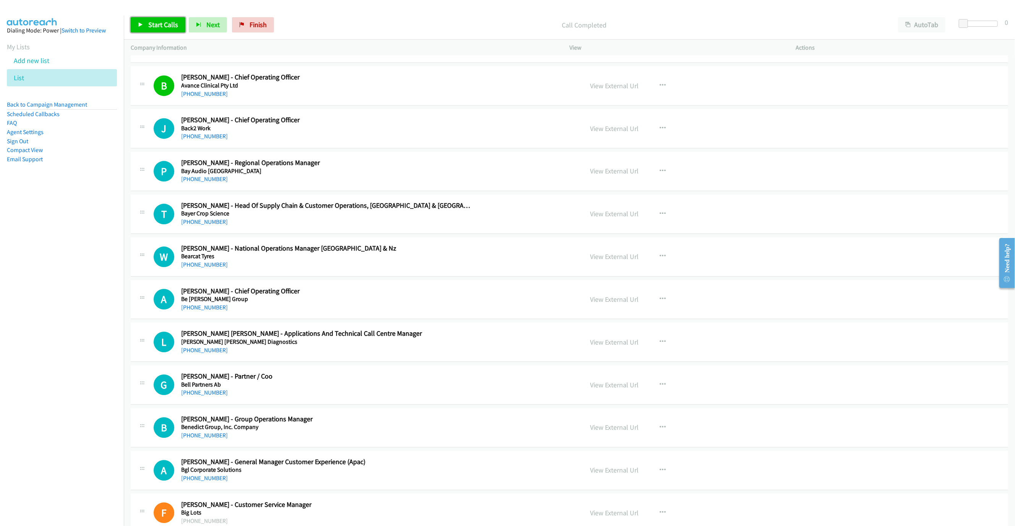
drag, startPoint x: 174, startPoint y: 24, endPoint x: 189, endPoint y: 10, distance: 20.9
click at [174, 24] on span "Start Calls" at bounding box center [163, 24] width 30 height 9
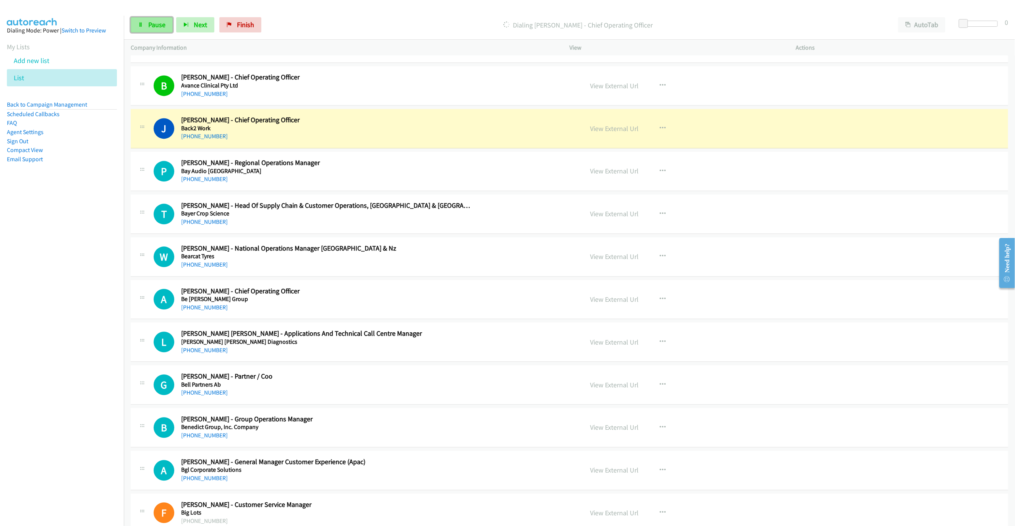
click at [138, 28] on link "Pause" at bounding box center [152, 24] width 42 height 15
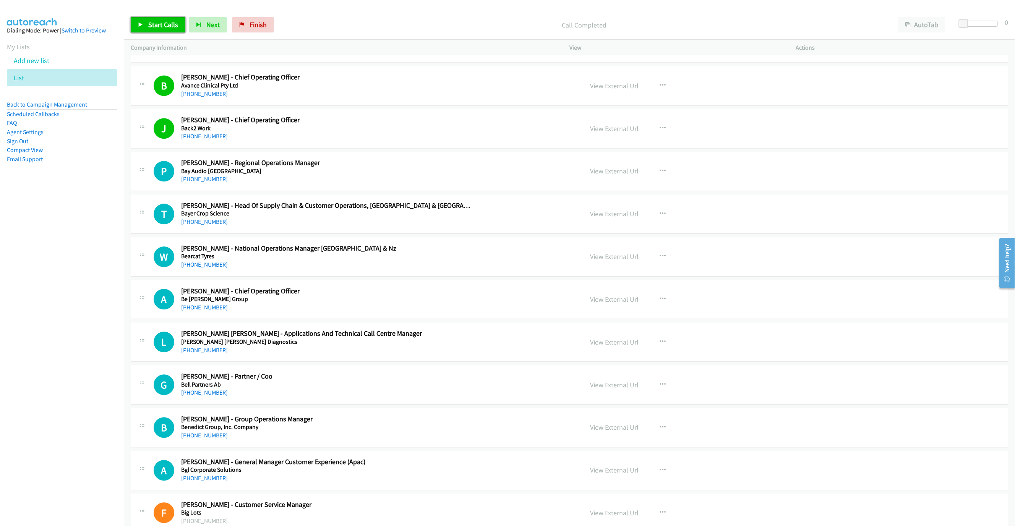
click at [159, 21] on span "Start Calls" at bounding box center [163, 24] width 30 height 9
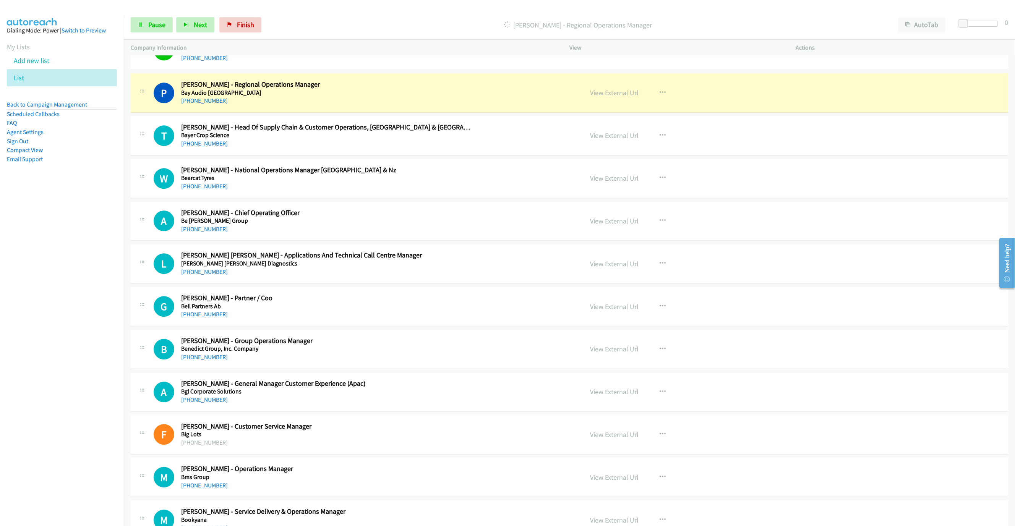
scroll to position [1284, 0]
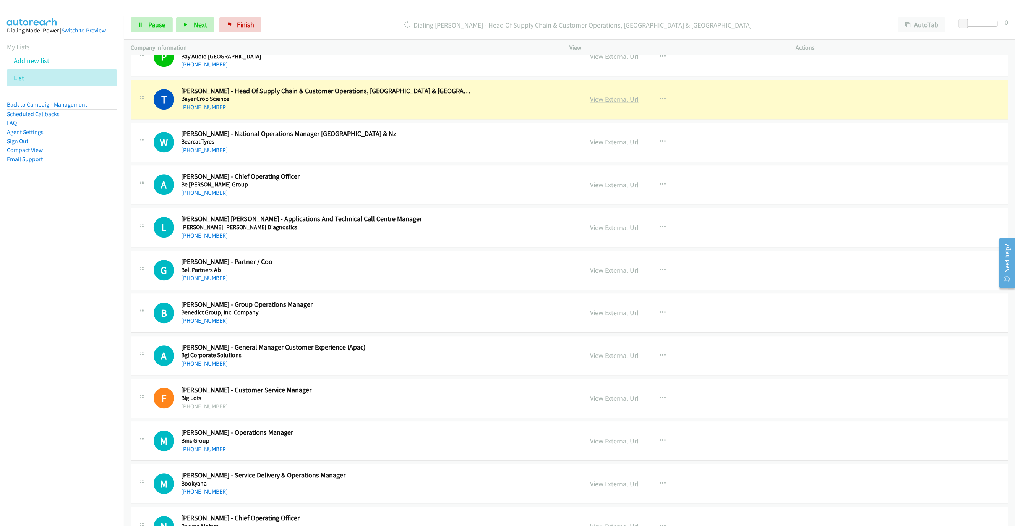
click at [620, 104] on link "View External Url" at bounding box center [614, 99] width 49 height 9
click at [147, 36] on div "Start Calls Pause Next Finish Dialing [PERSON_NAME] - Head Of Supply Chain & Cu…" at bounding box center [569, 24] width 891 height 29
click at [148, 23] on span "Pause" at bounding box center [156, 24] width 17 height 9
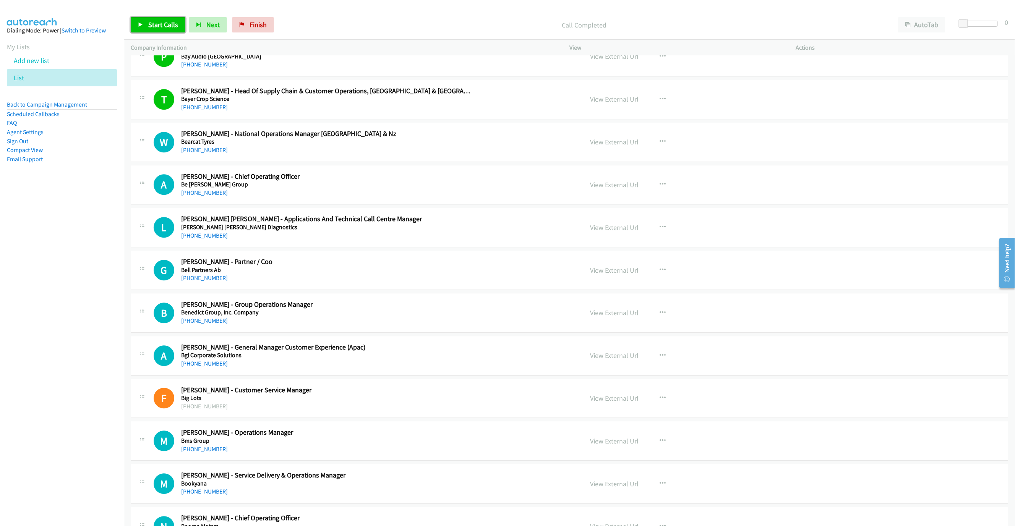
drag, startPoint x: 162, startPoint y: 19, endPoint x: 177, endPoint y: 25, distance: 16.3
click at [162, 19] on link "Start Calls" at bounding box center [158, 24] width 55 height 15
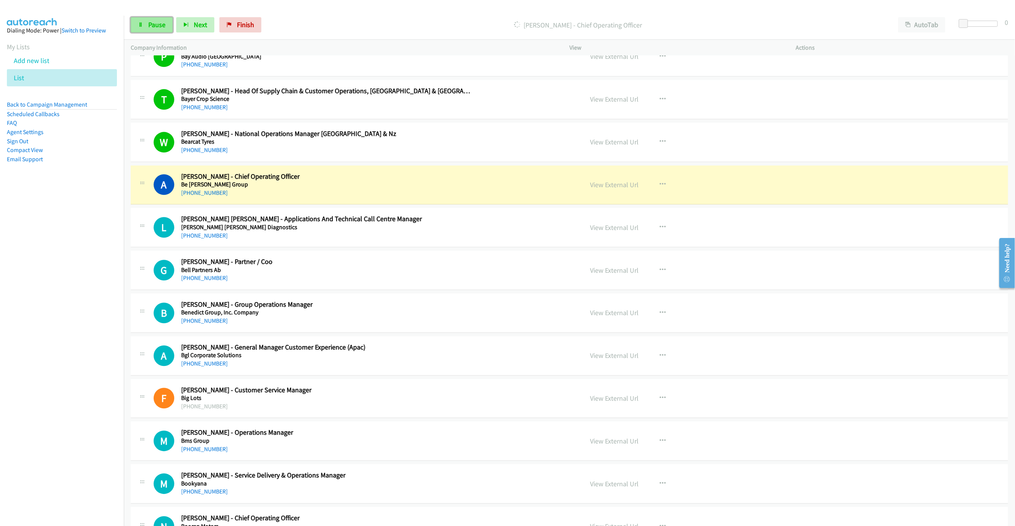
click at [163, 23] on span "Pause" at bounding box center [156, 24] width 17 height 9
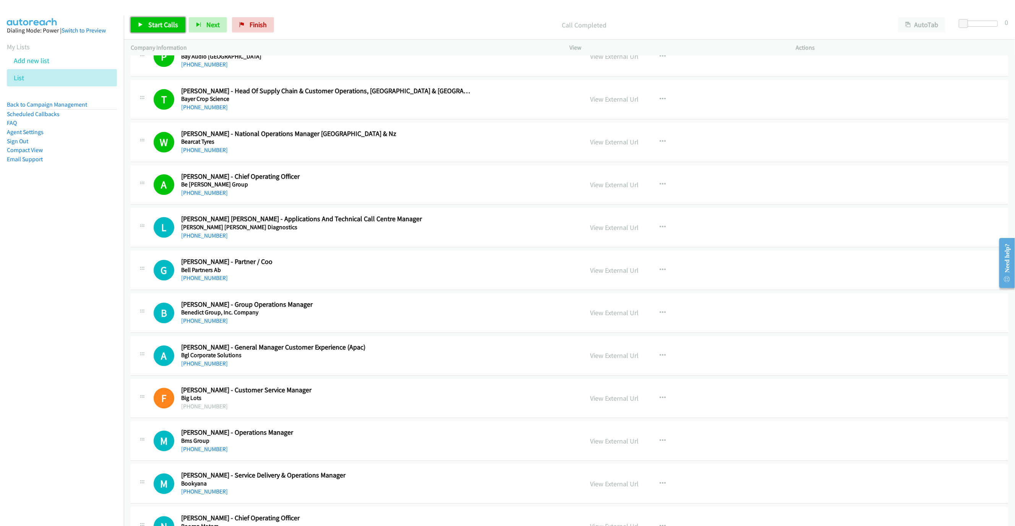
click at [173, 24] on span "Start Calls" at bounding box center [163, 24] width 30 height 9
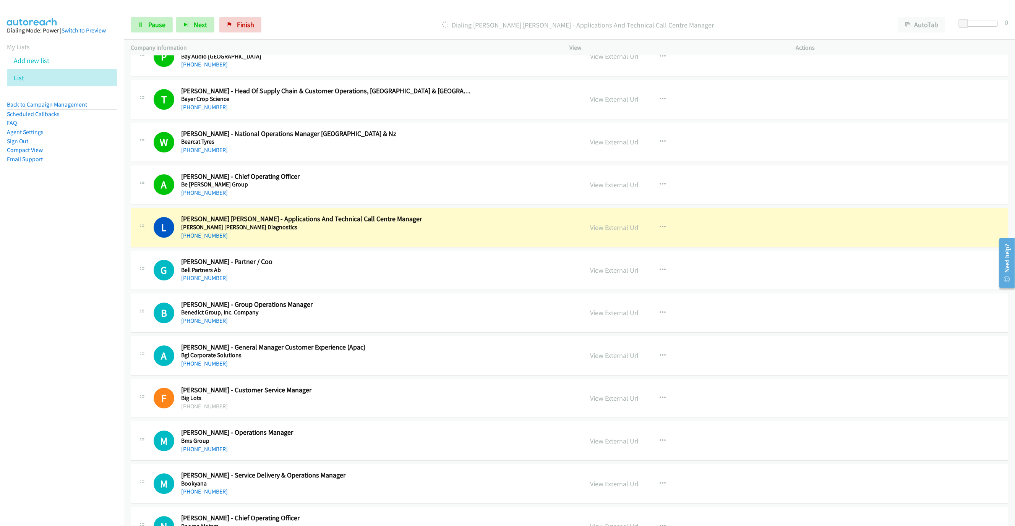
click at [531, 240] on div "L Callback Scheduled [PERSON_NAME] [PERSON_NAME] - Applications And Technical C…" at bounding box center [365, 227] width 423 height 25
click at [601, 232] on link "View External Url" at bounding box center [614, 227] width 49 height 9
click at [146, 25] on link "Pause" at bounding box center [152, 24] width 42 height 15
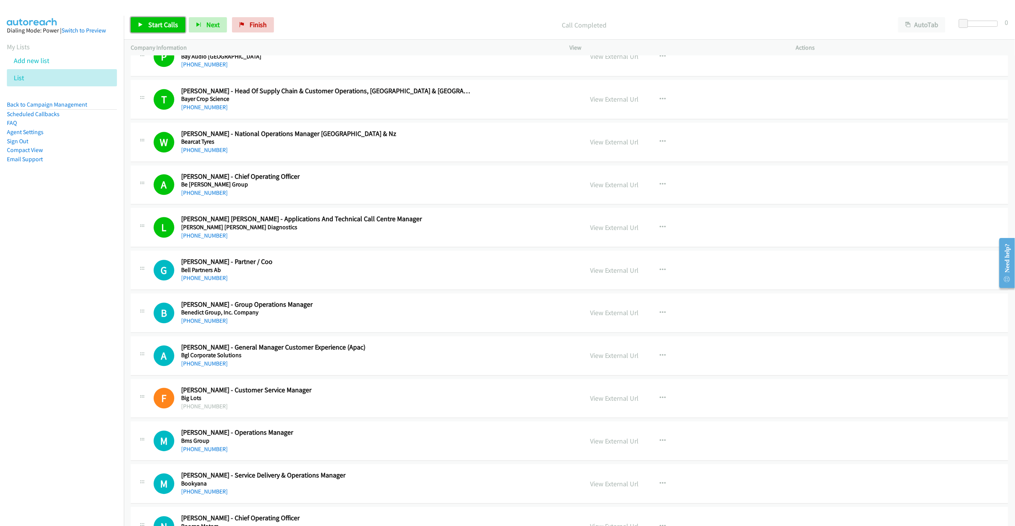
click at [143, 25] on link "Start Calls" at bounding box center [158, 24] width 55 height 15
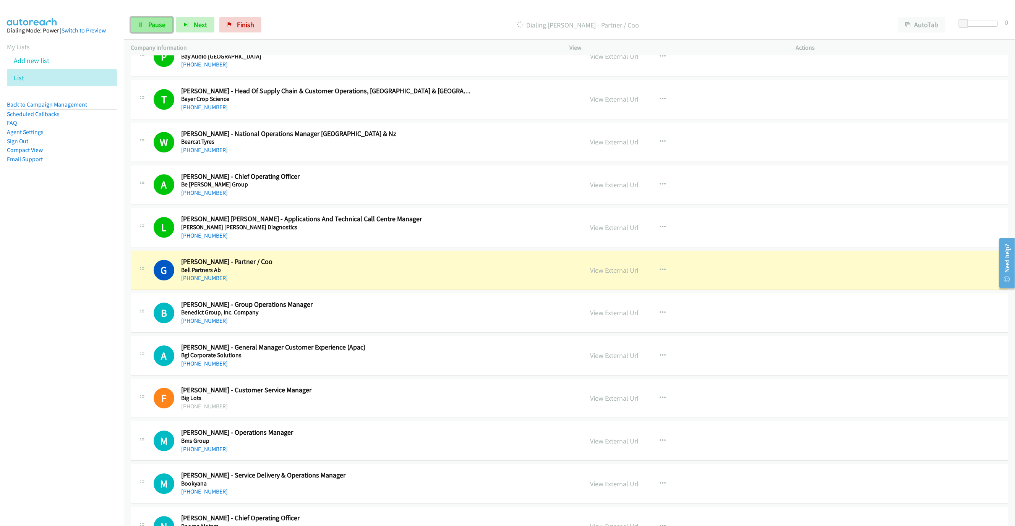
click at [143, 28] on link "Pause" at bounding box center [152, 24] width 42 height 15
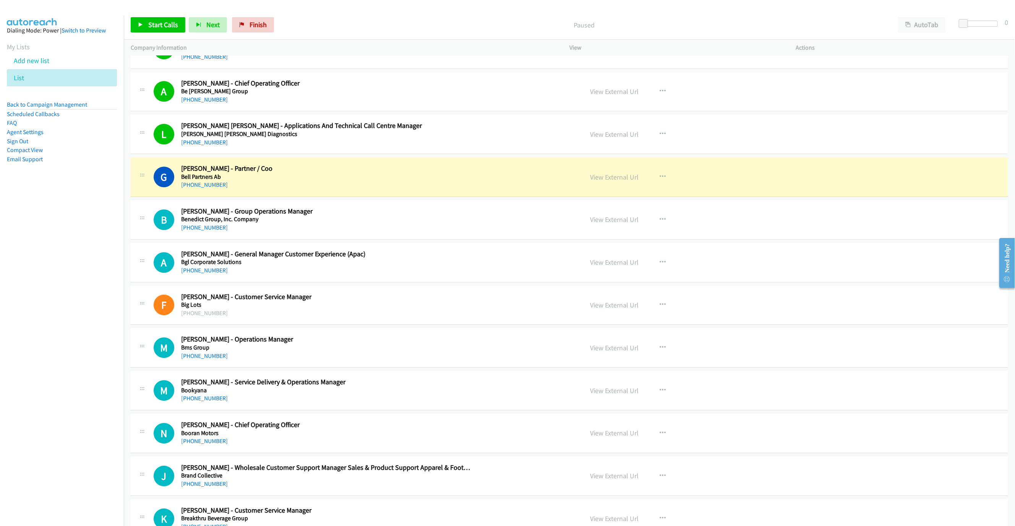
scroll to position [1456, 0]
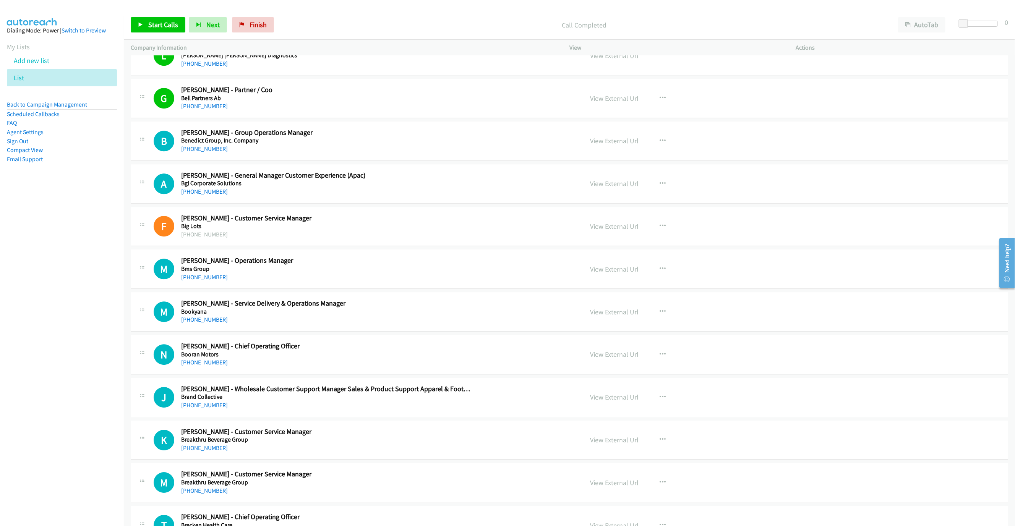
click at [144, 15] on div "Start Calls Pause Next Finish Call Completed AutoTab AutoTab 0" at bounding box center [569, 24] width 891 height 29
click at [144, 17] on link "Start Calls" at bounding box center [158, 24] width 55 height 15
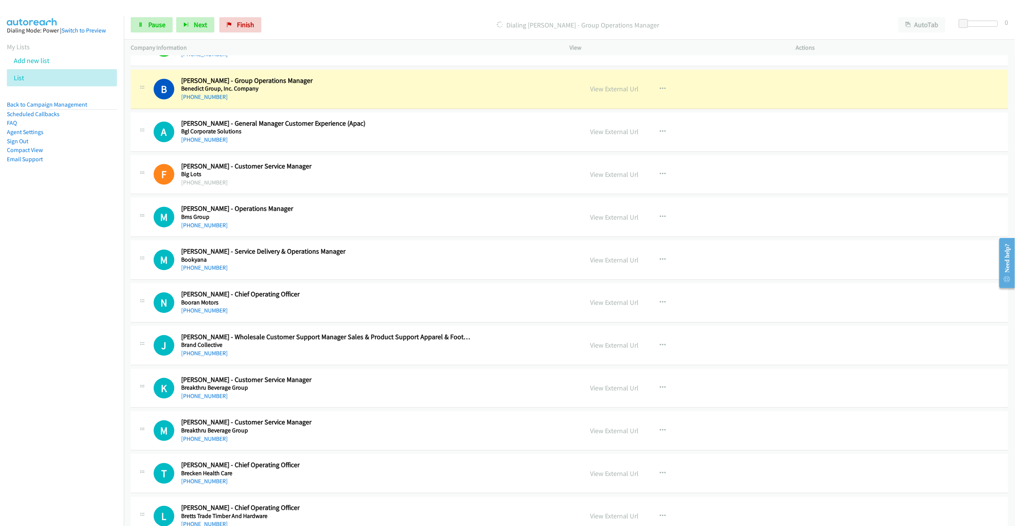
scroll to position [1514, 0]
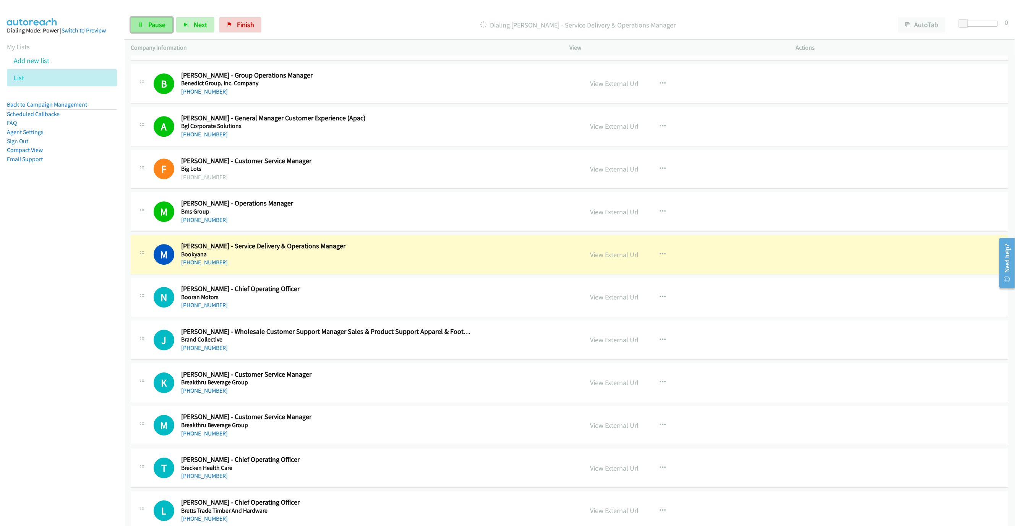
click at [148, 31] on link "Pause" at bounding box center [152, 24] width 42 height 15
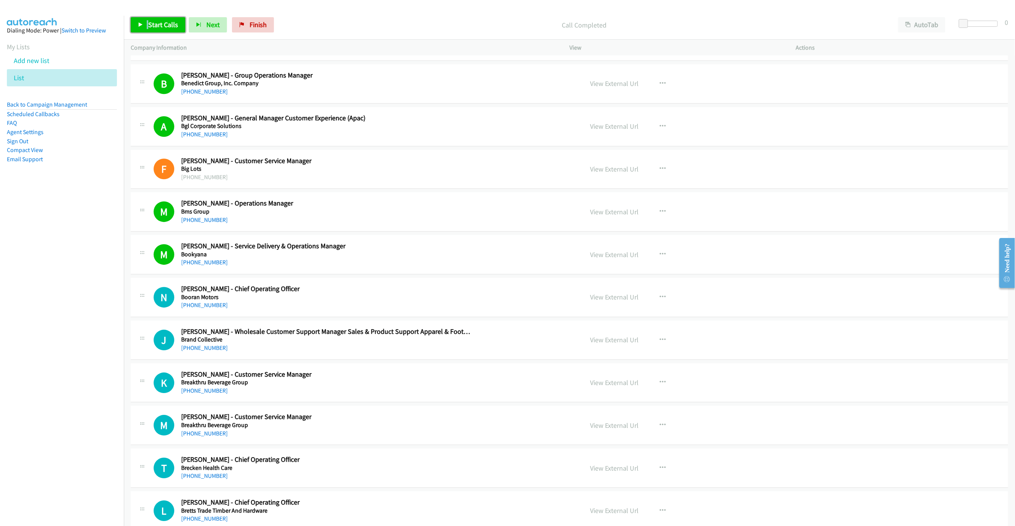
click at [169, 19] on link "Start Calls" at bounding box center [158, 24] width 55 height 15
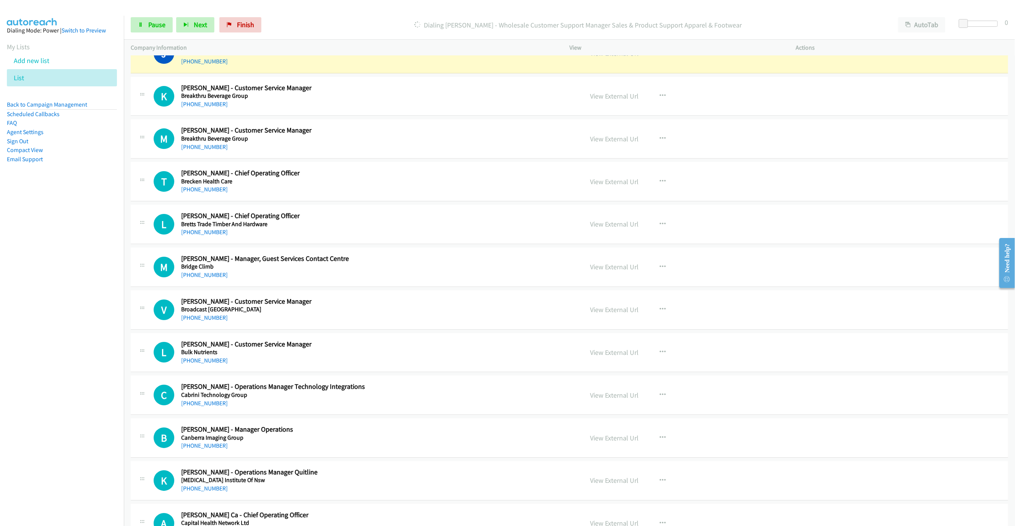
scroll to position [1743, 0]
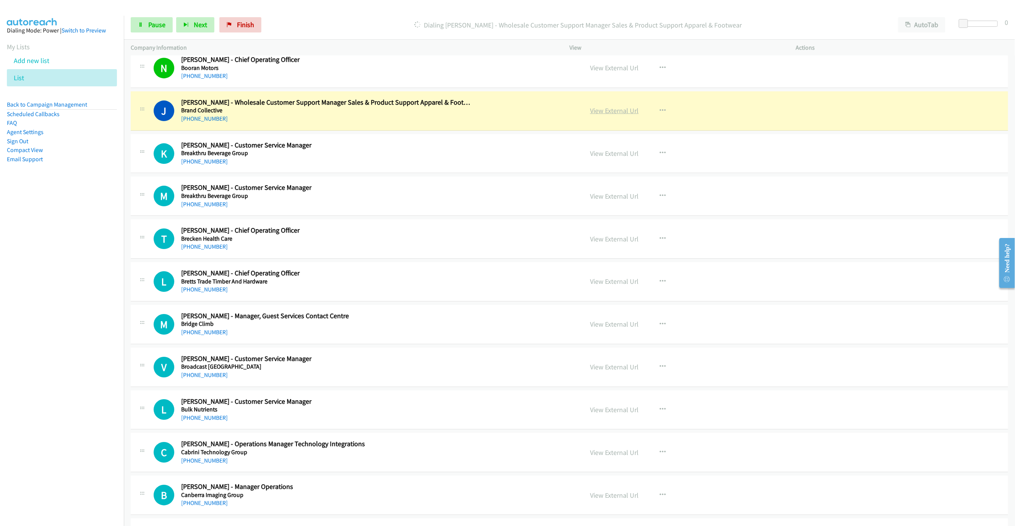
click at [606, 115] on link "View External Url" at bounding box center [614, 110] width 49 height 9
click at [146, 24] on link "Pause" at bounding box center [152, 24] width 42 height 15
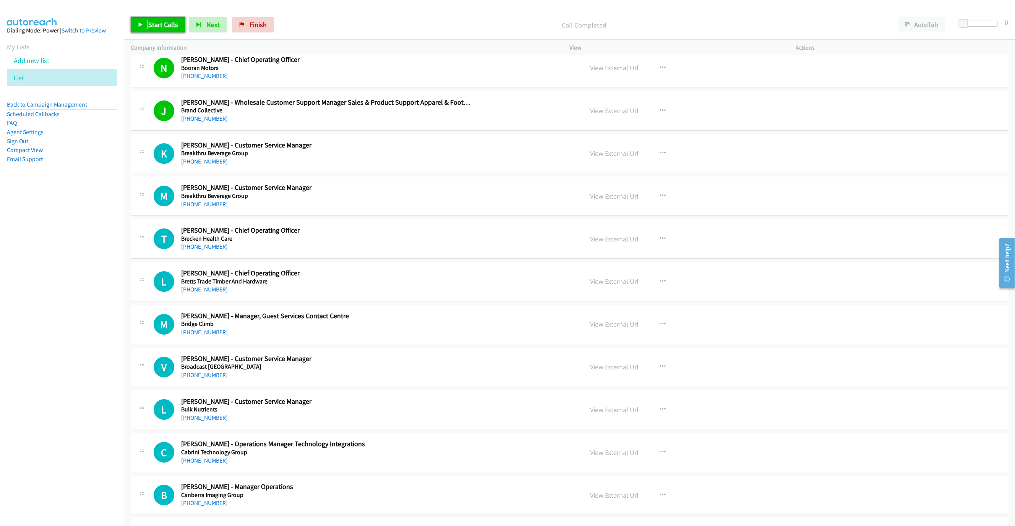
click at [161, 22] on span "Start Calls" at bounding box center [163, 24] width 30 height 9
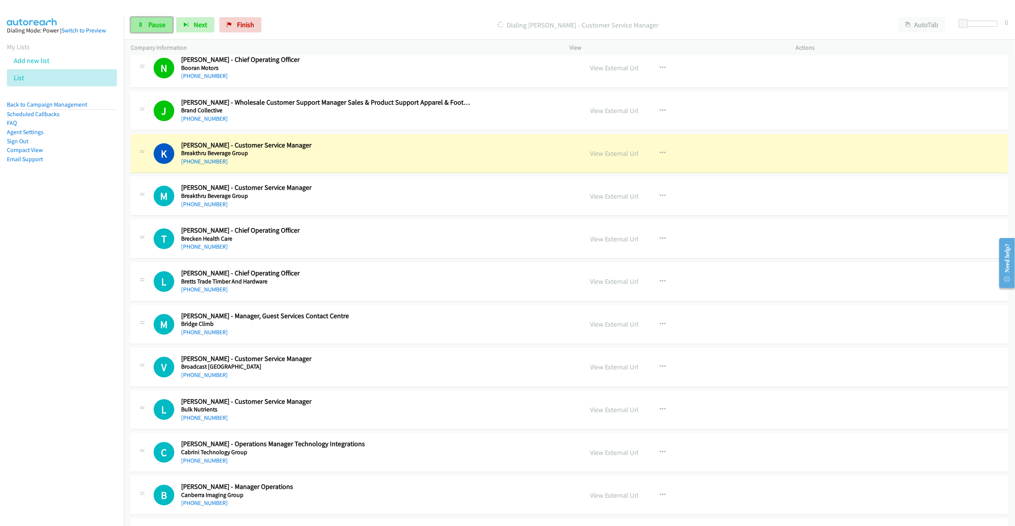
click at [143, 32] on link "Pause" at bounding box center [152, 24] width 42 height 15
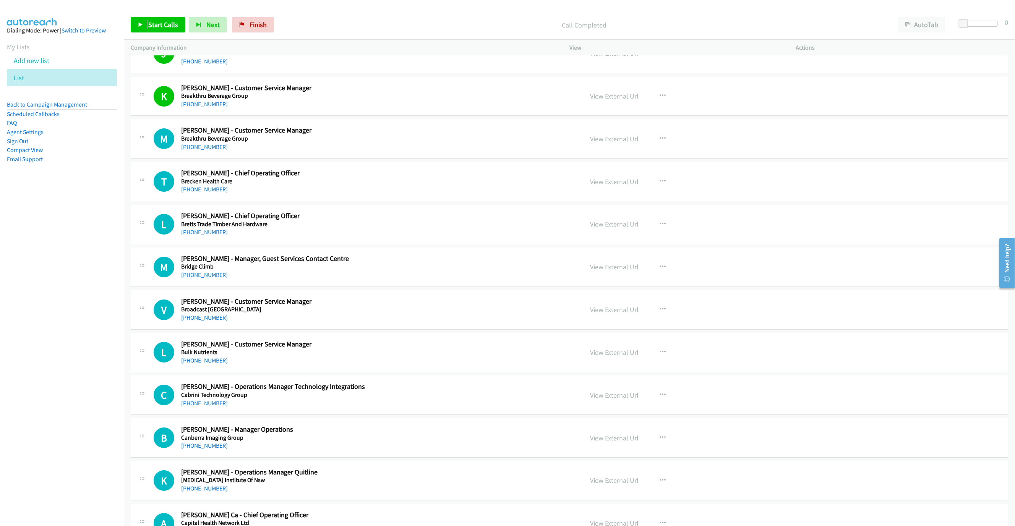
scroll to position [1858, 0]
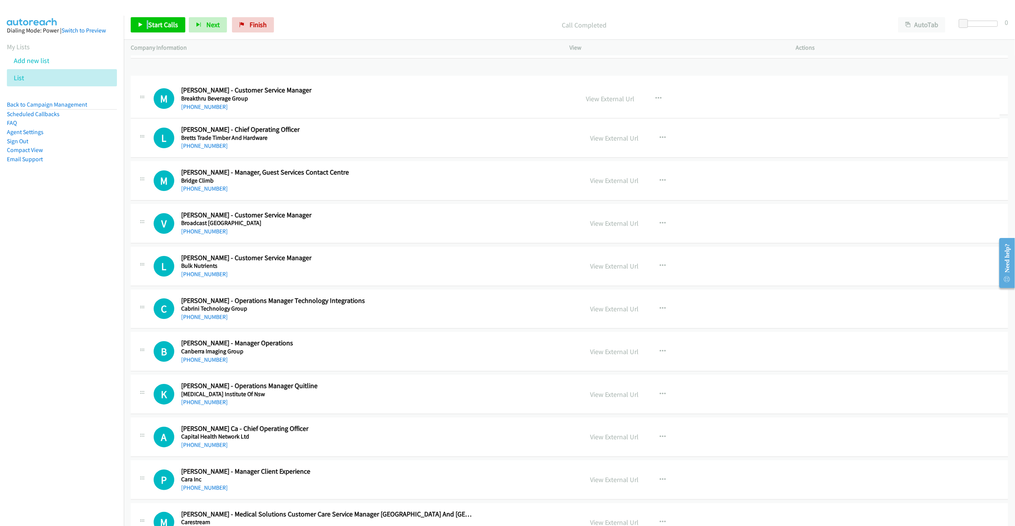
drag, startPoint x: 180, startPoint y: 81, endPoint x: 317, endPoint y: 89, distance: 136.4
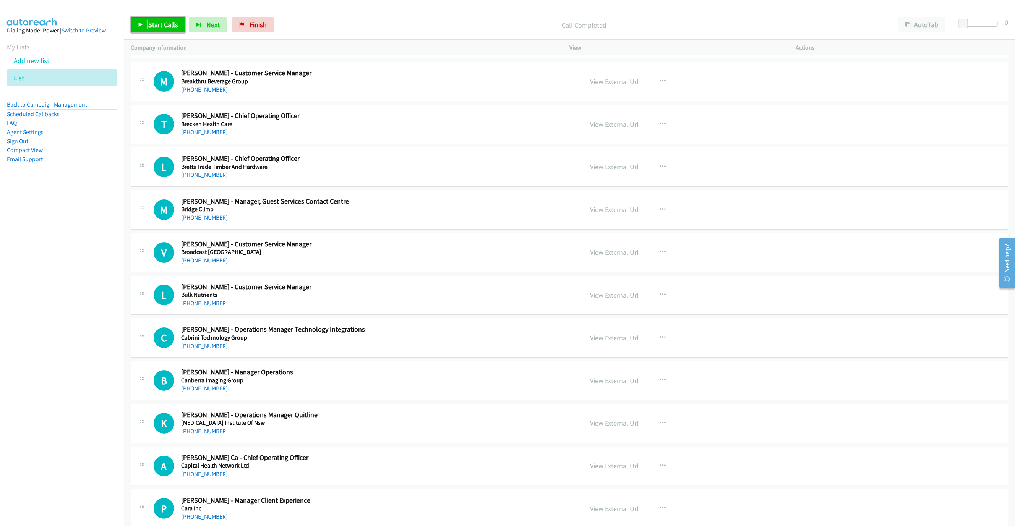
click at [140, 24] on icon at bounding box center [140, 25] width 5 height 5
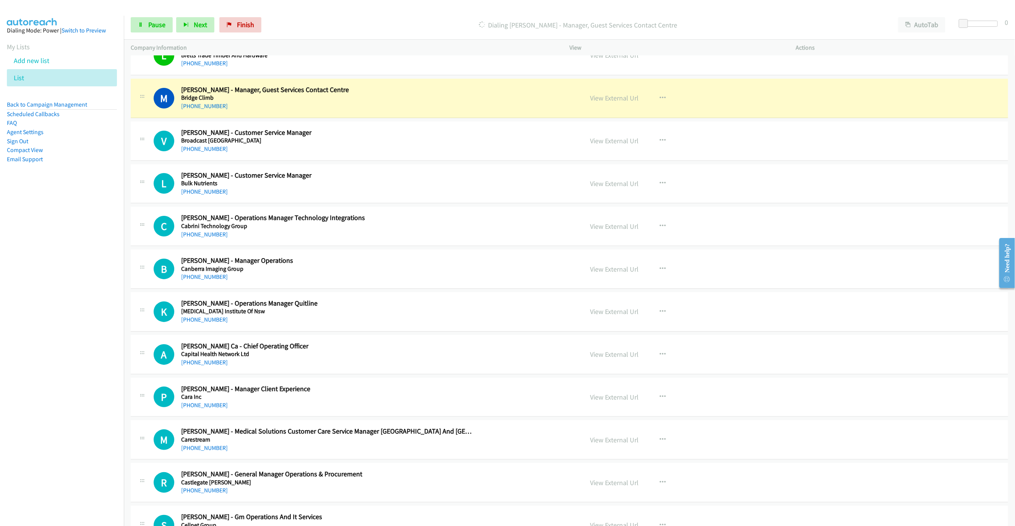
scroll to position [1972, 0]
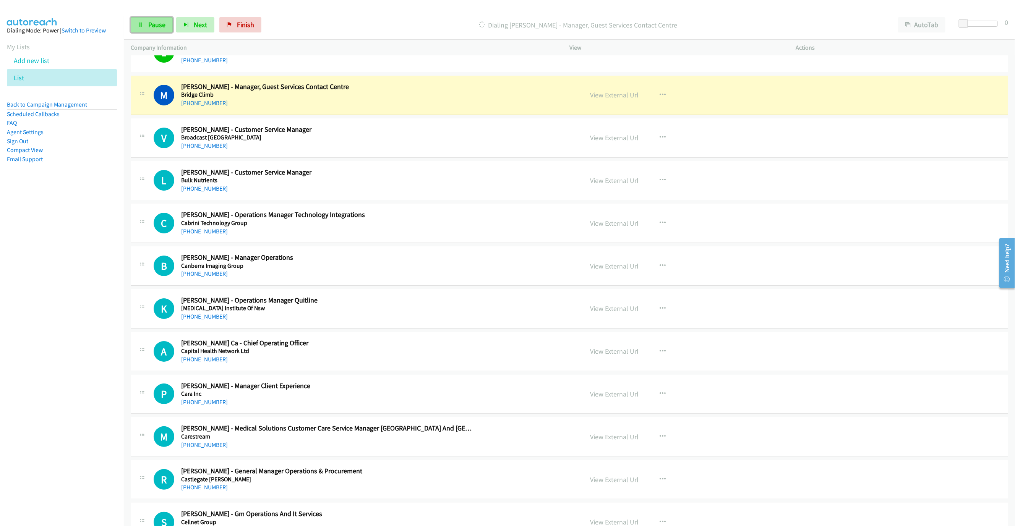
click at [151, 26] on span "Pause" at bounding box center [156, 24] width 17 height 9
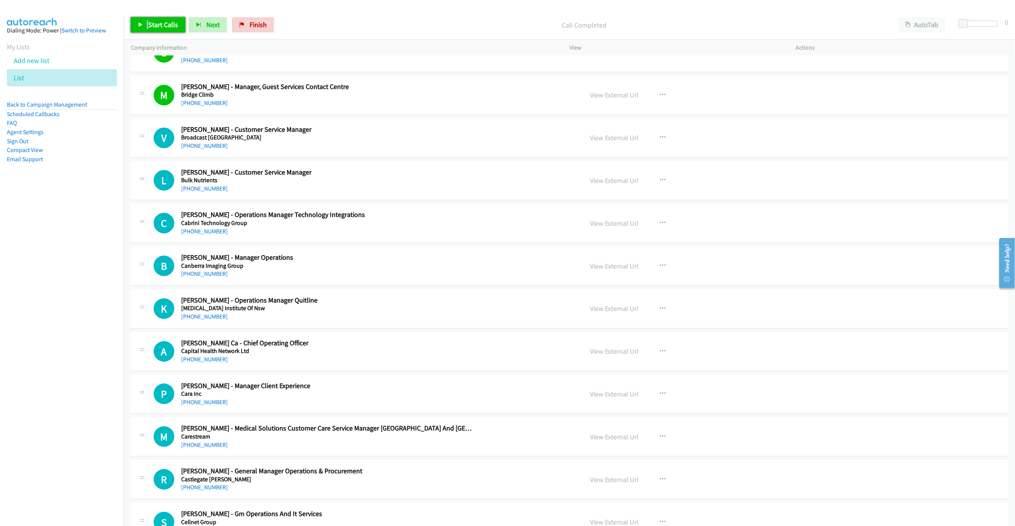
click at [147, 26] on link "Start Calls" at bounding box center [158, 24] width 55 height 15
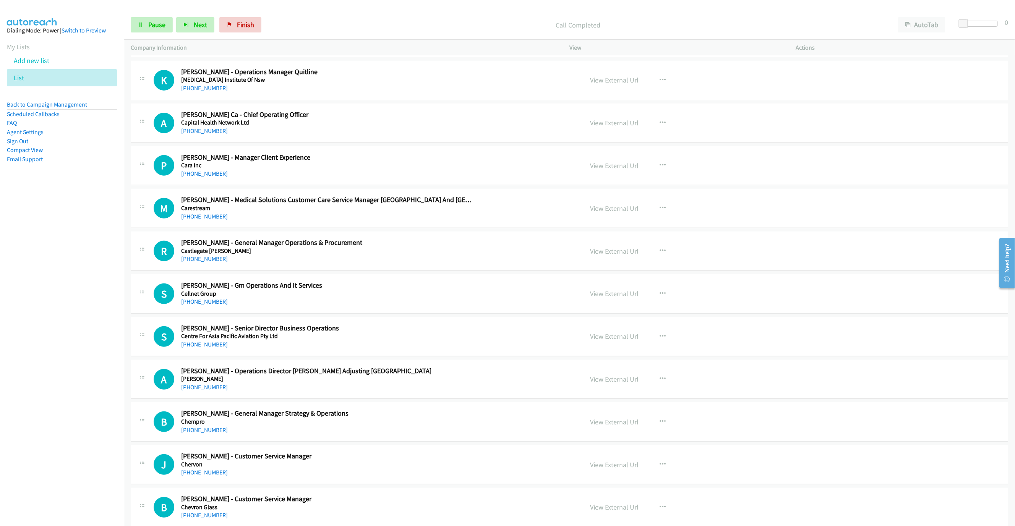
scroll to position [2202, 0]
drag, startPoint x: 63, startPoint y: 323, endPoint x: 122, endPoint y: 324, distance: 58.1
click at [63, 323] on nav "Dialing Mode: Power | Switch to Preview My Lists Add new list List Back to Camp…" at bounding box center [62, 279] width 124 height 526
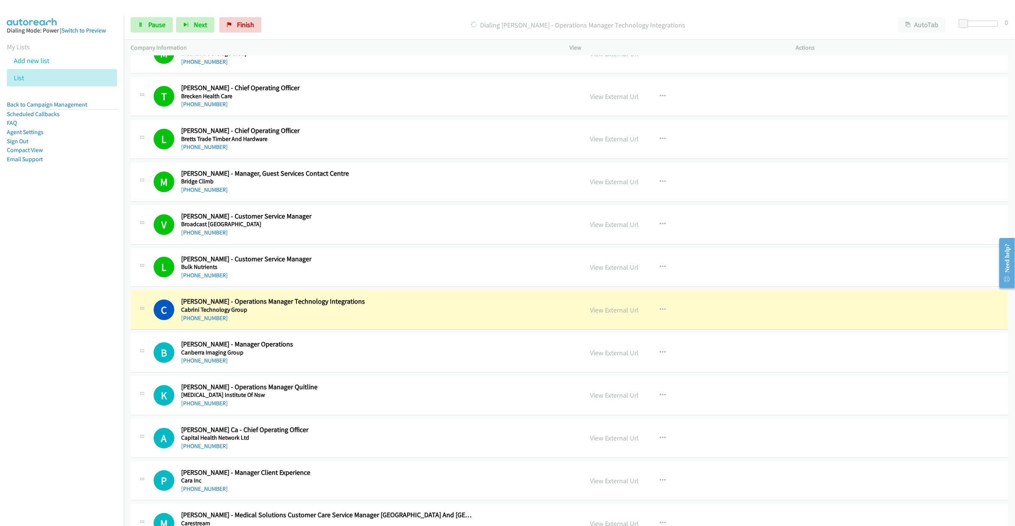
scroll to position [1972, 0]
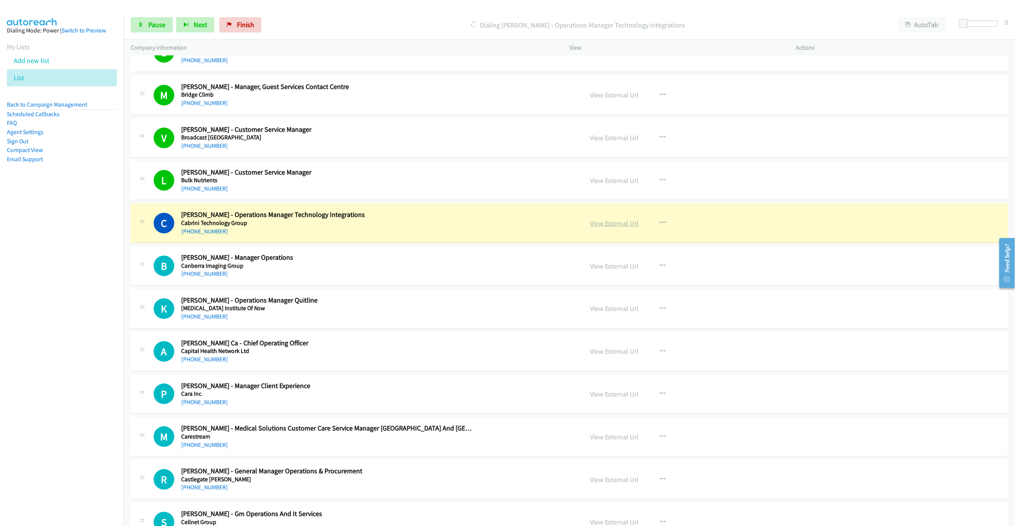
click at [605, 228] on link "View External Url" at bounding box center [614, 223] width 49 height 9
click at [150, 29] on span "Pause" at bounding box center [156, 24] width 17 height 9
